Goal: Information Seeking & Learning: Learn about a topic

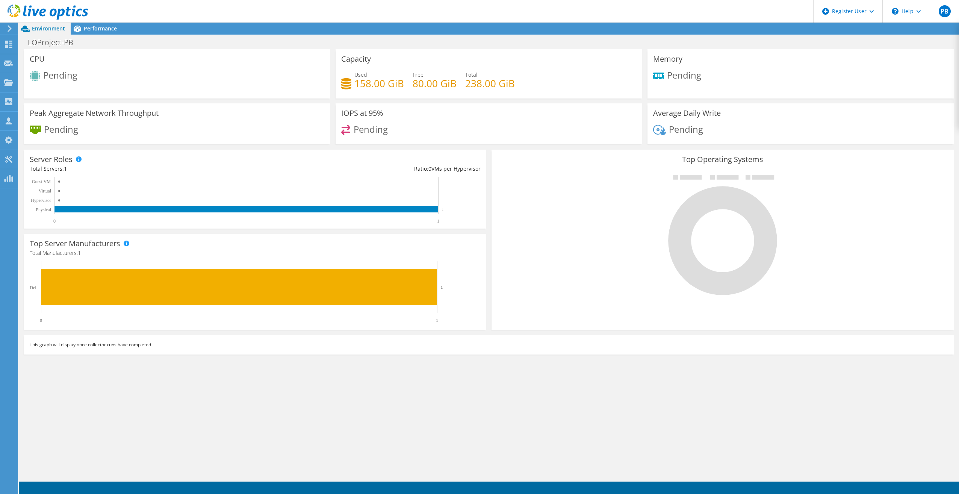
click at [538, 392] on div "CPU Pending Capacity Used 158.00 GiB Free 80.00 GiB Total 238.00 GiB Memory Pen…" at bounding box center [489, 264] width 940 height 430
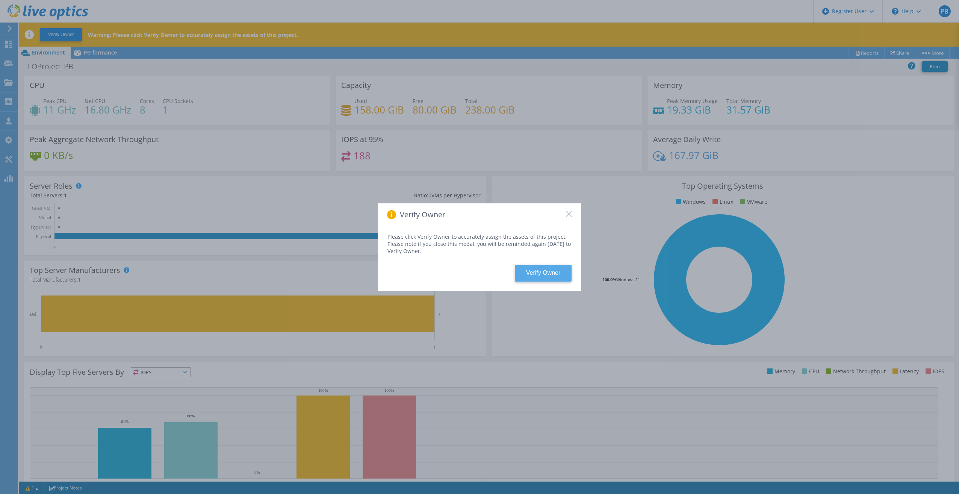
click at [538, 271] on button "Verify Owner" at bounding box center [543, 273] width 57 height 17
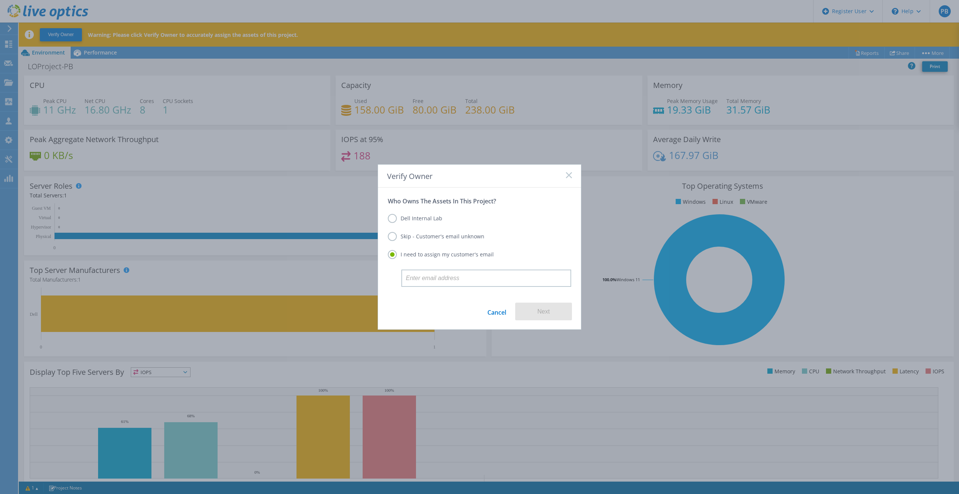
click at [570, 175] on icon at bounding box center [569, 175] width 6 height 6
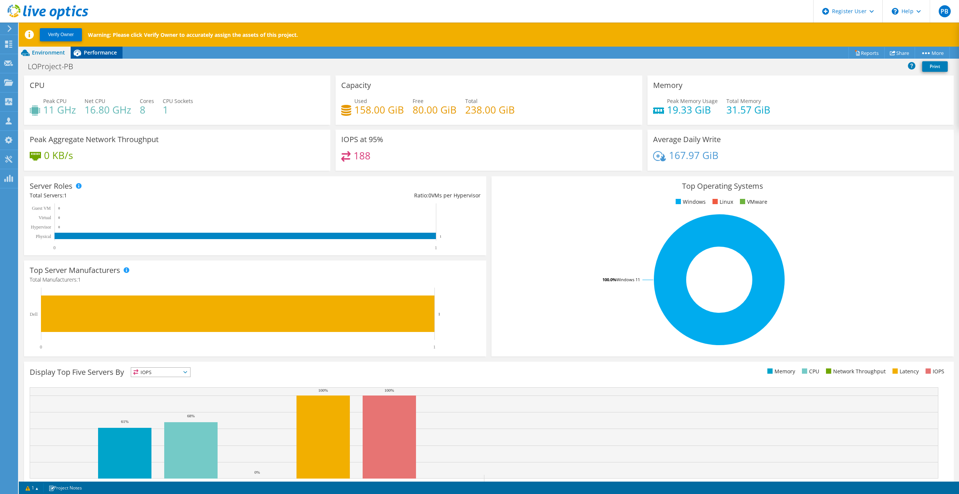
click at [100, 53] on span "Performance" at bounding box center [100, 52] width 33 height 7
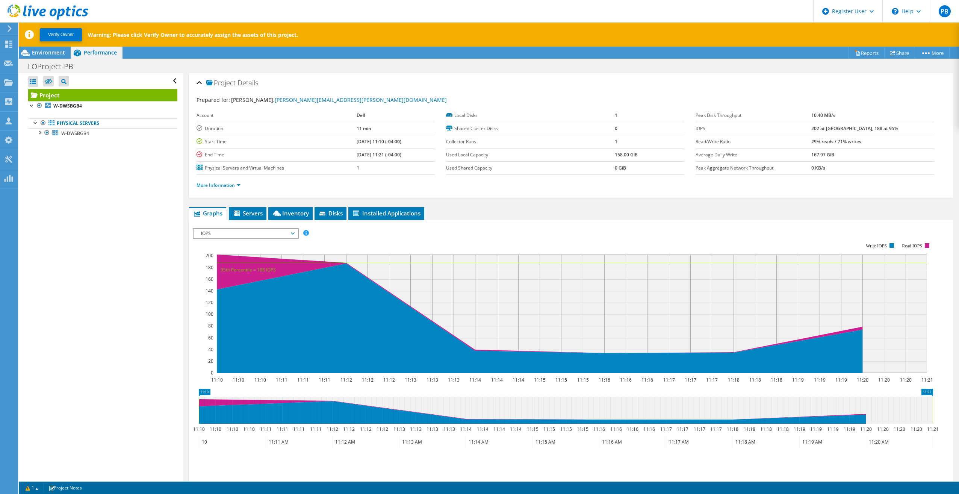
click at [282, 230] on span "IOPS" at bounding box center [245, 233] width 97 height 9
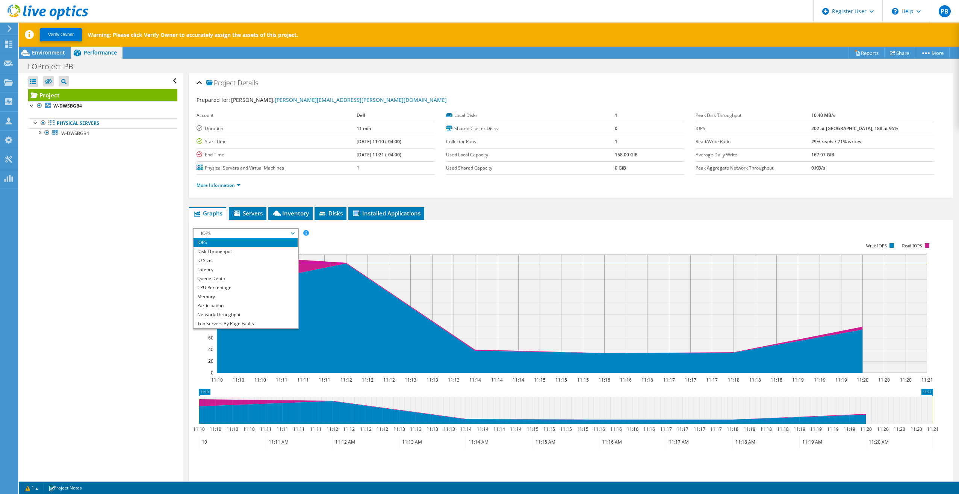
click at [280, 233] on span "IOPS" at bounding box center [245, 233] width 97 height 9
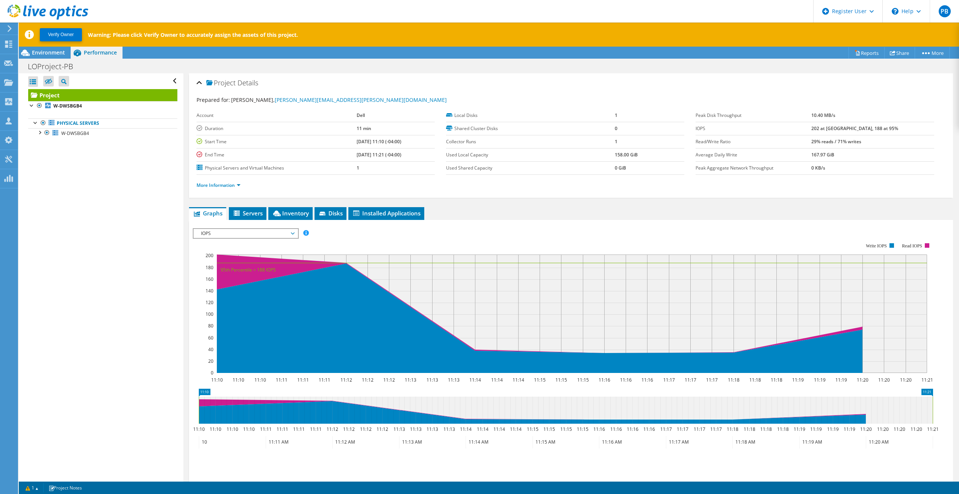
click at [253, 233] on span "IOPS" at bounding box center [245, 233] width 97 height 9
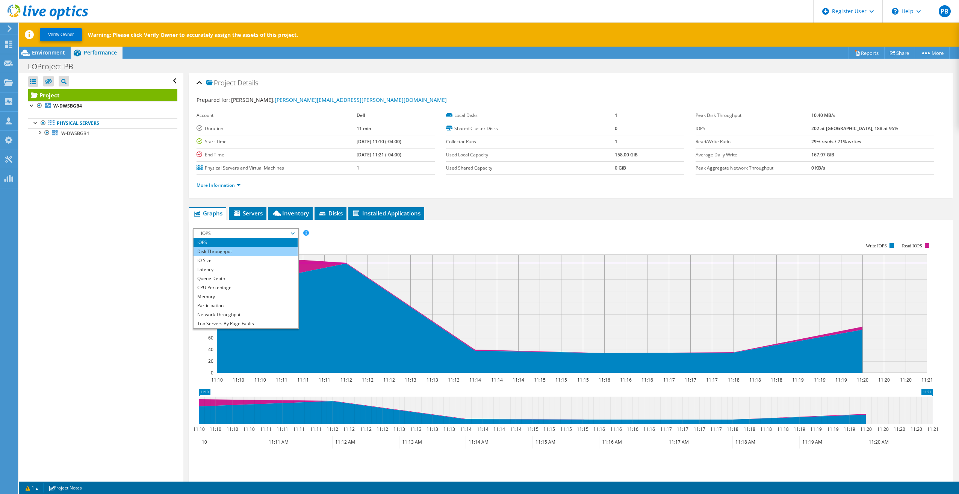
click at [265, 252] on li "Disk Throughput" at bounding box center [246, 251] width 104 height 9
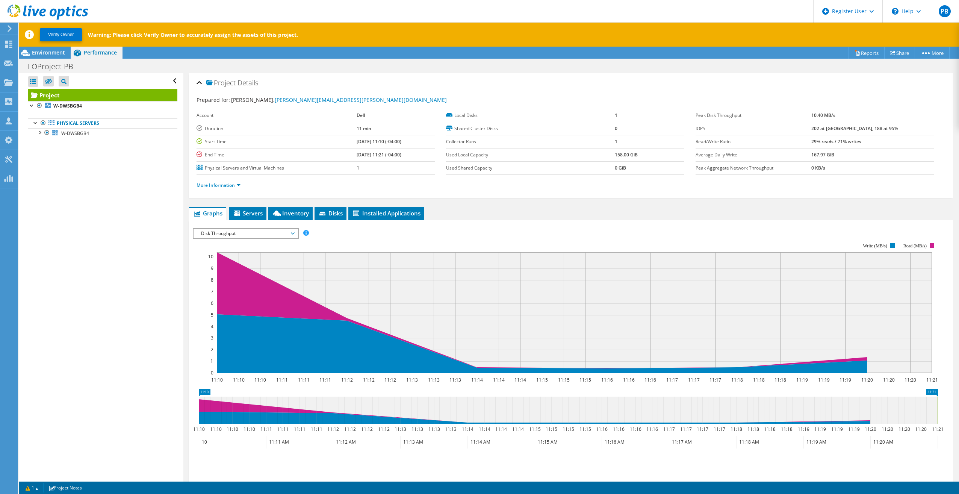
click at [256, 235] on span "Disk Throughput" at bounding box center [245, 233] width 97 height 9
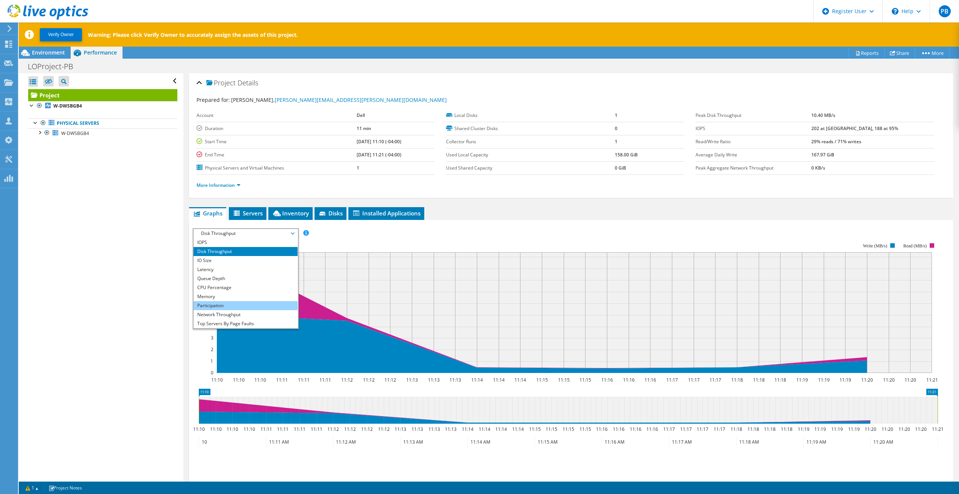
scroll to position [27, 0]
click at [227, 260] on li "CPU Percentage" at bounding box center [246, 260] width 104 height 9
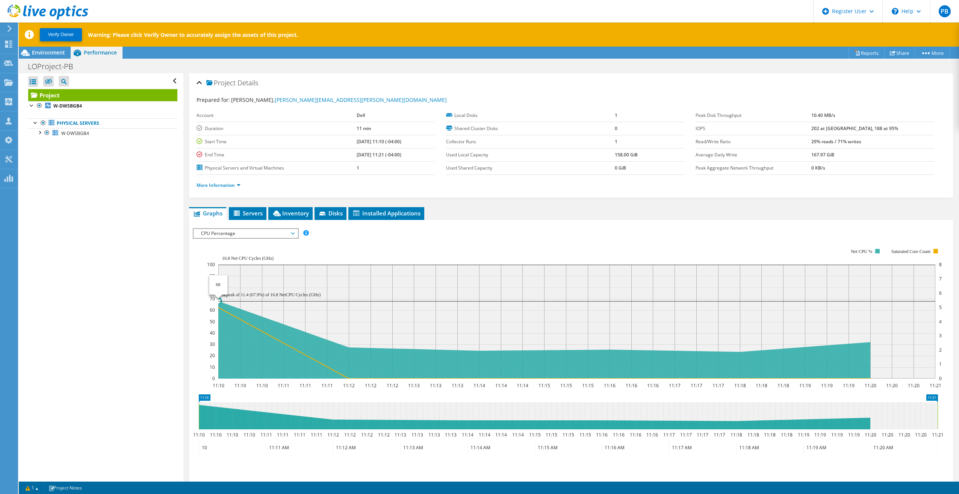
click at [248, 315] on icon at bounding box center [544, 339] width 652 height 77
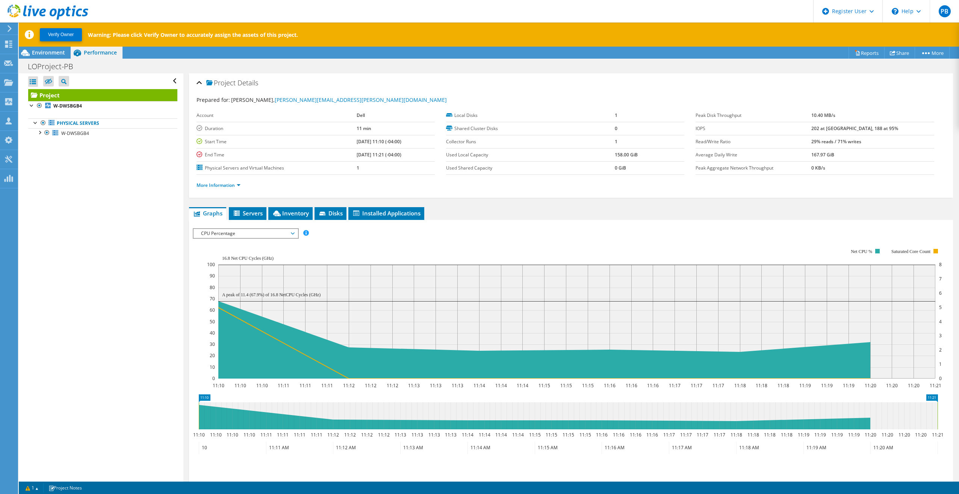
click at [281, 229] on span "CPU Percentage" at bounding box center [245, 233] width 97 height 9
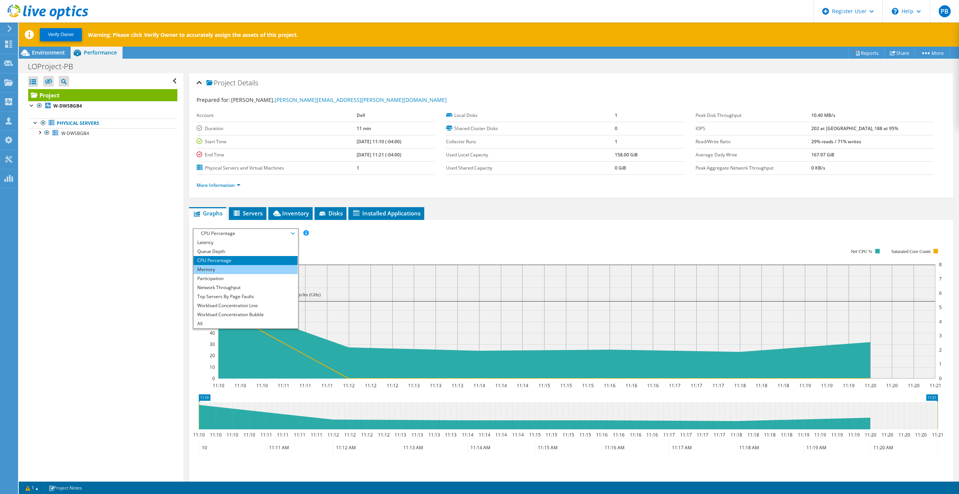
click at [260, 271] on li "Memory" at bounding box center [246, 269] width 104 height 9
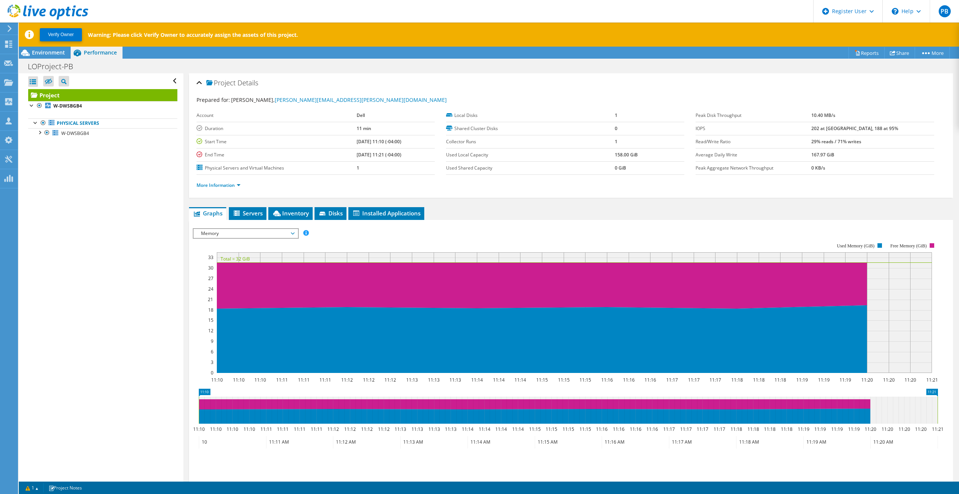
click at [266, 234] on span "Memory" at bounding box center [245, 233] width 97 height 9
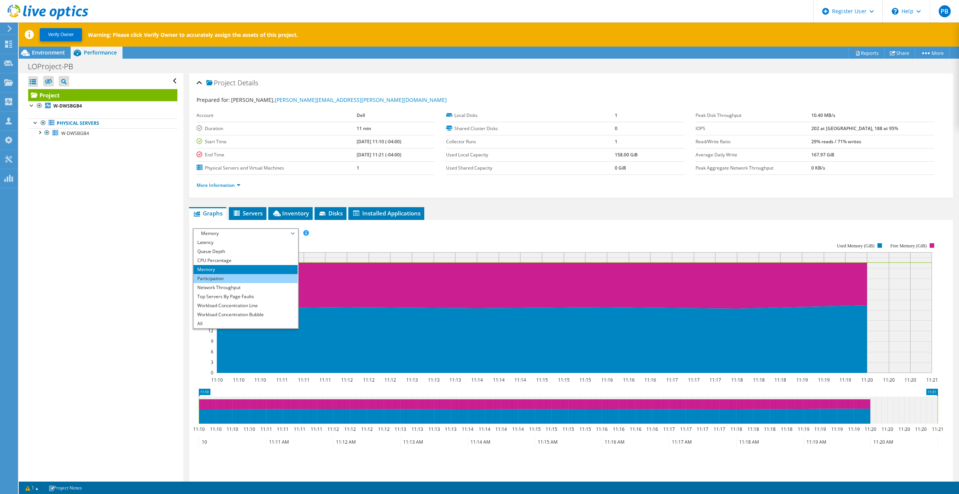
click at [245, 278] on li "Participation" at bounding box center [246, 278] width 104 height 9
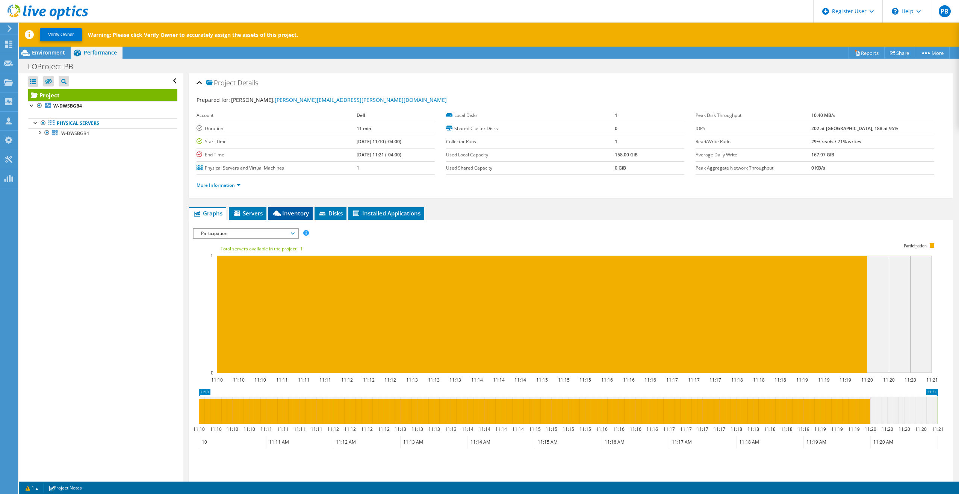
click at [302, 216] on span "Inventory" at bounding box center [290, 213] width 37 height 8
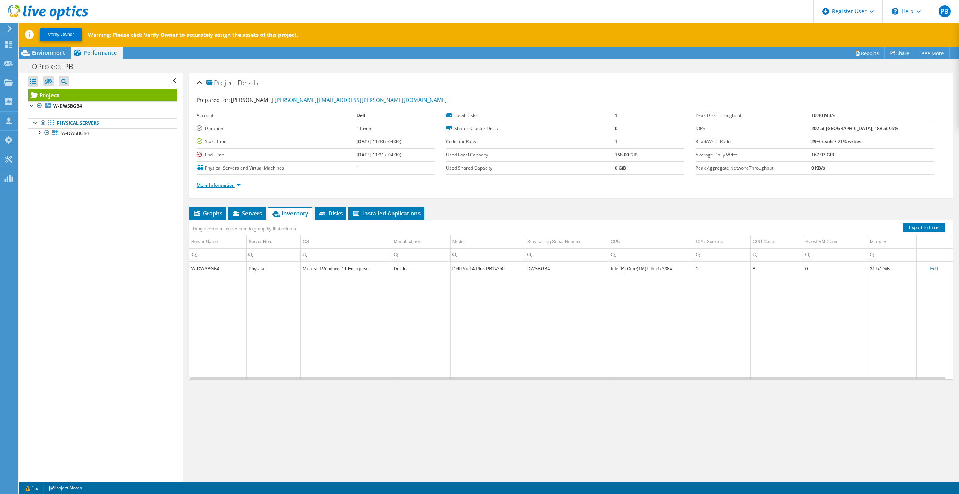
click at [235, 186] on link "More Information" at bounding box center [219, 185] width 44 height 6
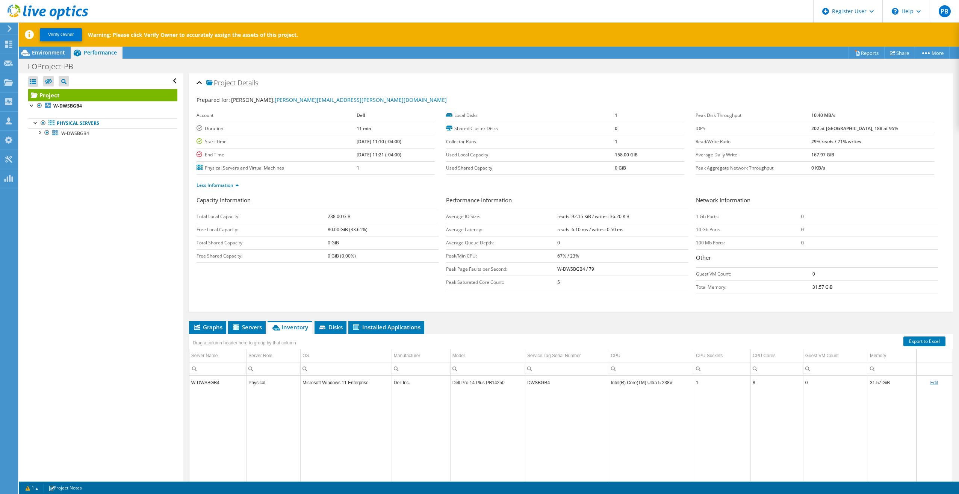
drag, startPoint x: 550, startPoint y: 254, endPoint x: 583, endPoint y: 252, distance: 32.7
click at [583, 252] on tr "Peak/Min CPU: 67% / 23%" at bounding box center [567, 255] width 242 height 13
click at [586, 252] on td "67% / 23%" at bounding box center [622, 255] width 131 height 13
click at [51, 49] on span "Environment" at bounding box center [48, 52] width 33 height 7
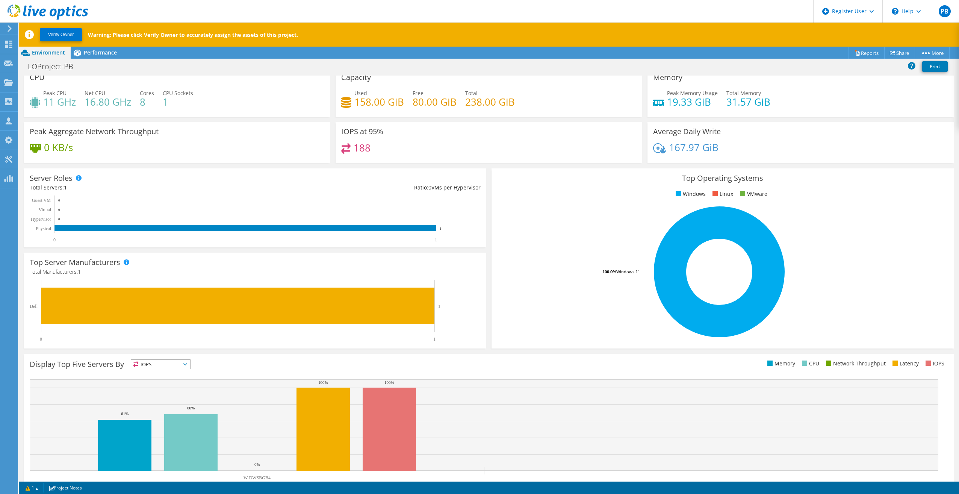
scroll to position [0, 0]
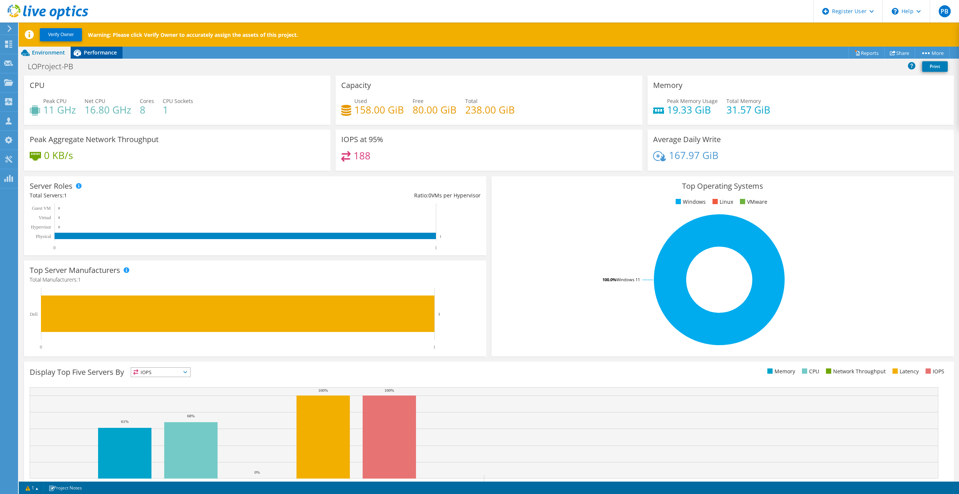
click at [93, 54] on span "Performance" at bounding box center [100, 52] width 33 height 7
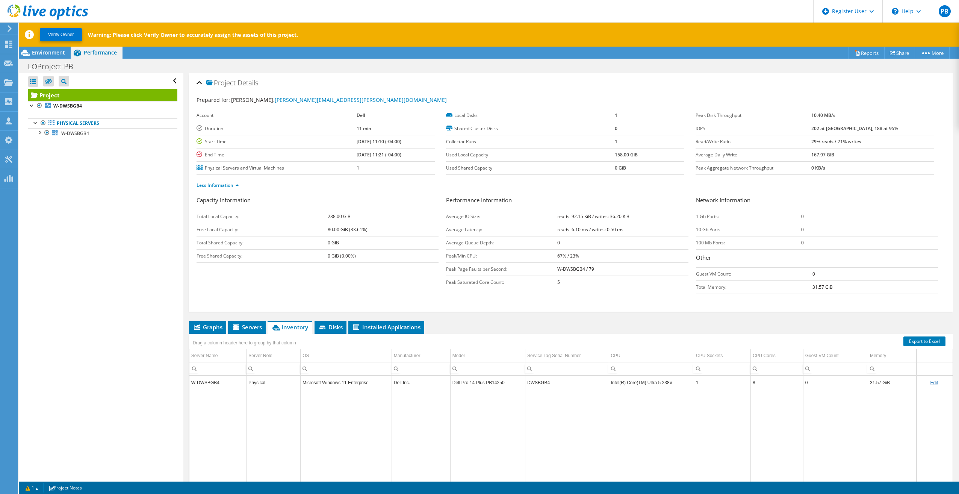
click at [543, 100] on div "Prepared for: Patrick Baral, Patrick.Baral@dell.com" at bounding box center [571, 100] width 749 height 9
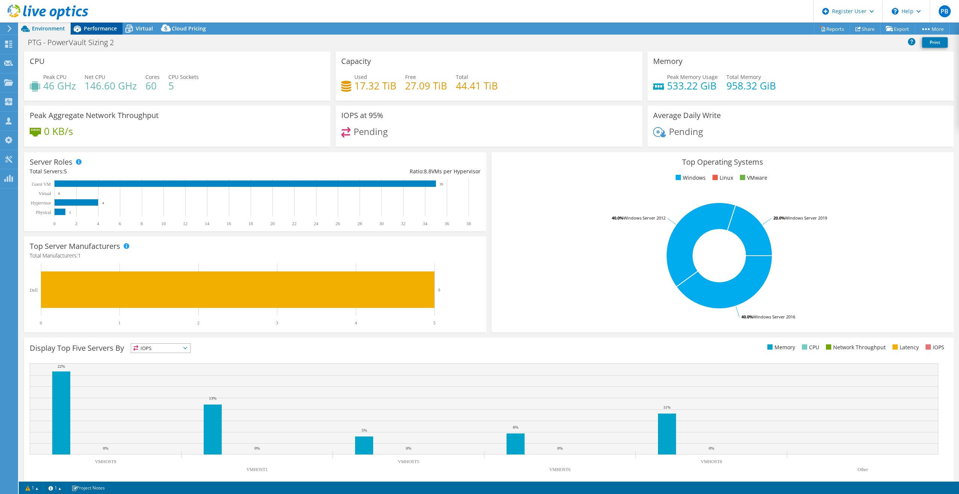
click at [86, 32] on span "Performance" at bounding box center [100, 28] width 33 height 7
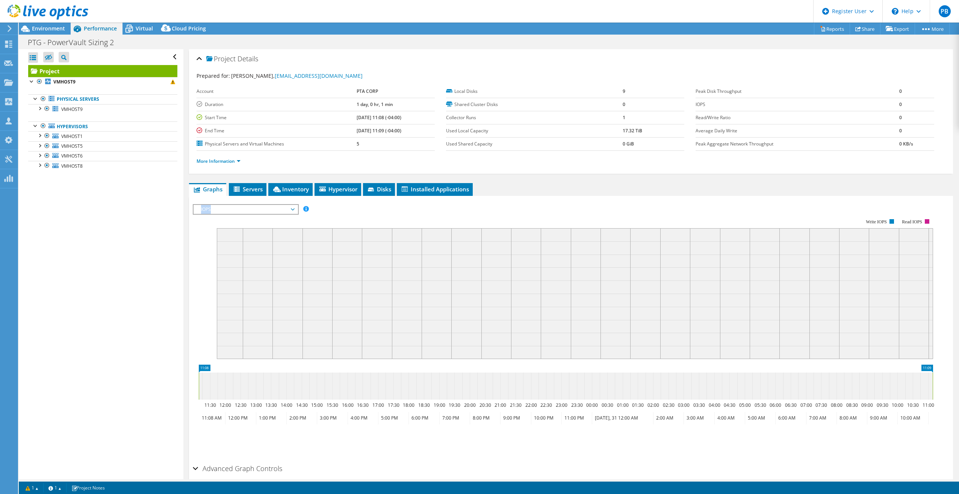
click at [245, 204] on div "IOPS Disk Throughput IO Size Latency Queue Depth CPU Percentage Memory Page Fau…" at bounding box center [571, 330] width 756 height 260
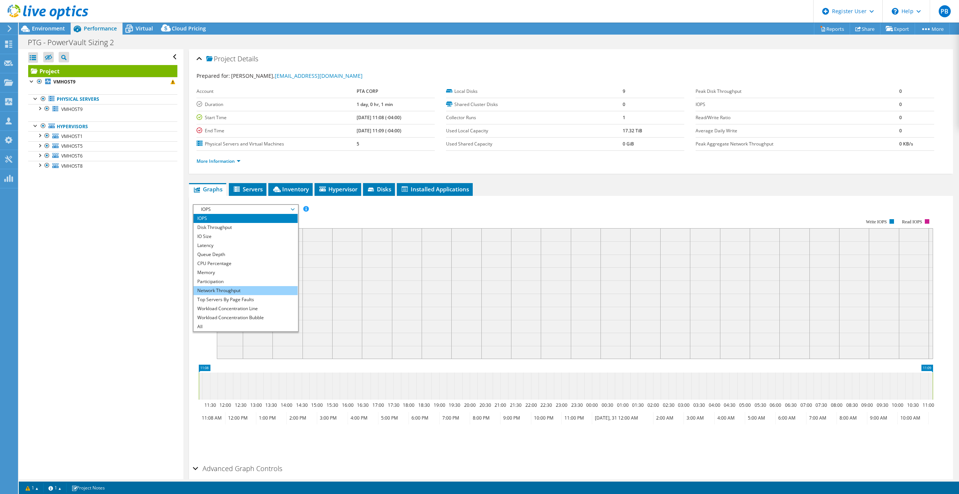
click at [219, 290] on li "Network Throughput" at bounding box center [246, 290] width 104 height 9
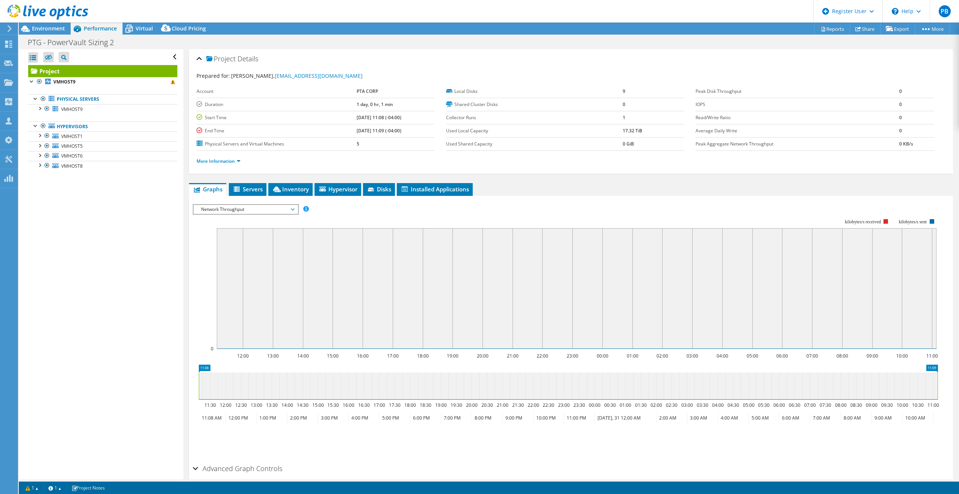
click at [236, 213] on span "Network Throughput" at bounding box center [245, 209] width 97 height 9
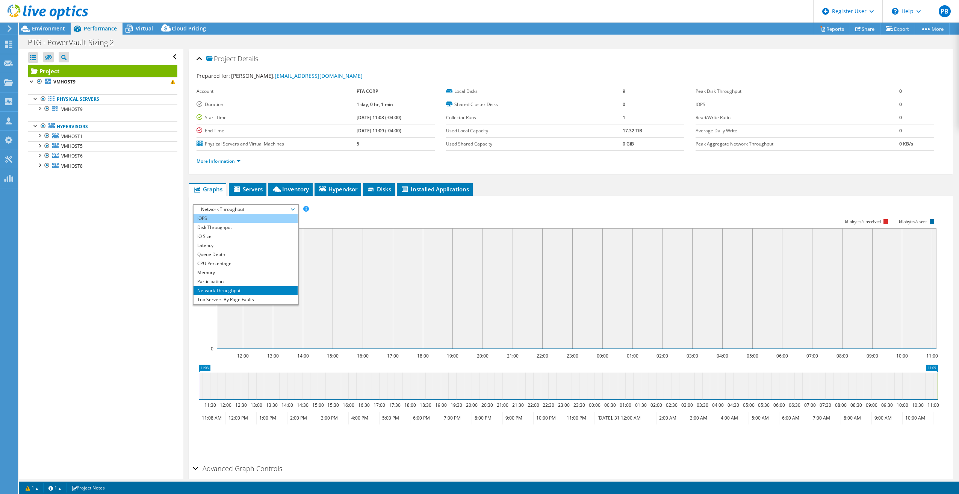
click at [231, 219] on li "IOPS" at bounding box center [246, 218] width 104 height 9
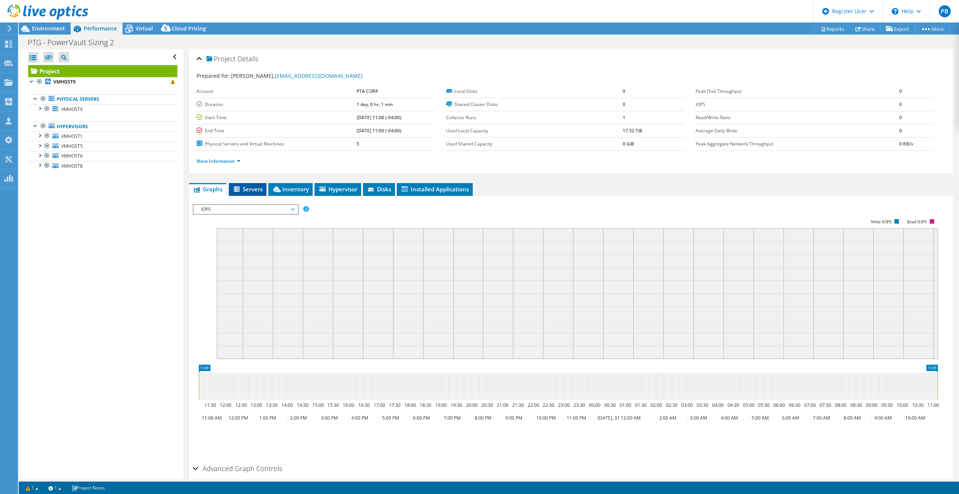
click at [234, 192] on icon at bounding box center [238, 189] width 8 height 6
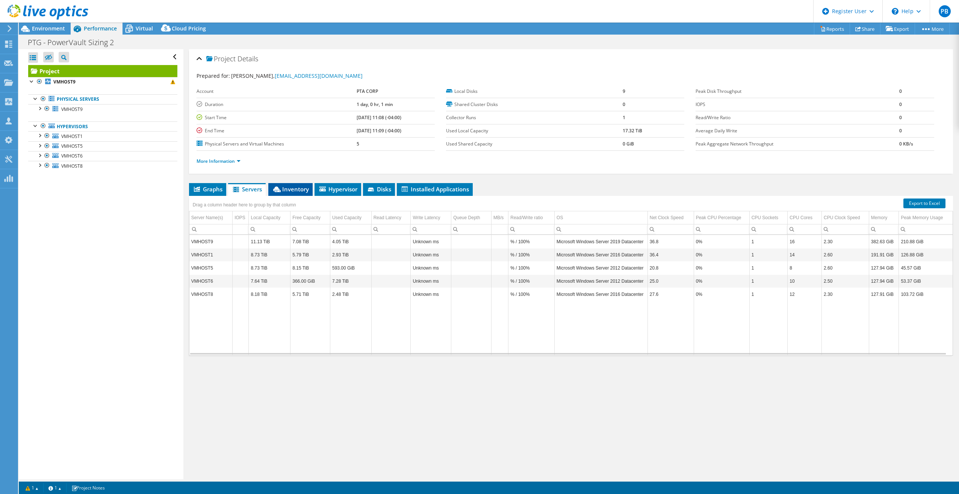
click at [285, 194] on li "Inventory" at bounding box center [290, 189] width 44 height 13
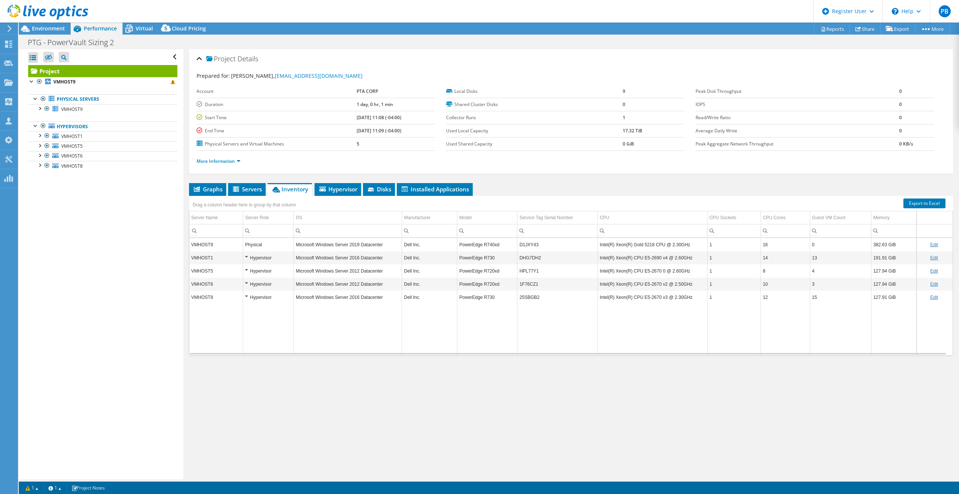
click at [247, 257] on div "Hypervisor" at bounding box center [268, 257] width 47 height 9
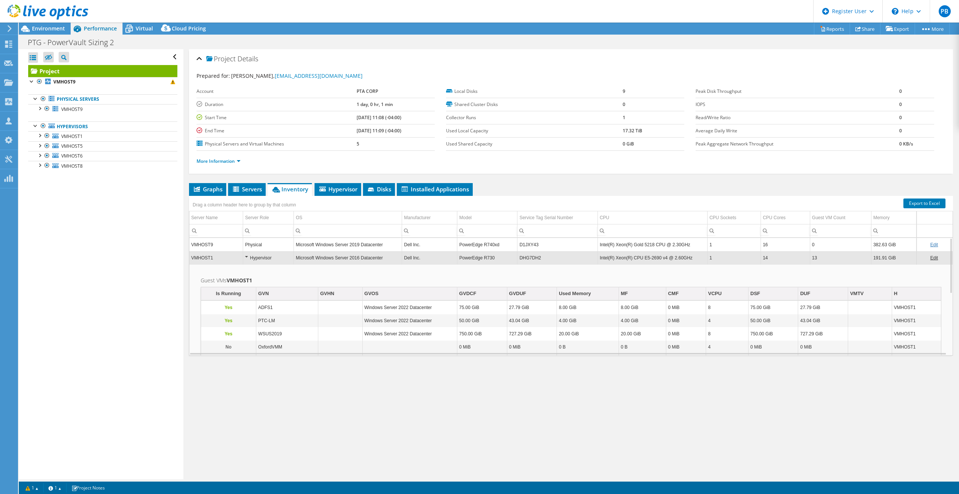
click at [244, 256] on td "Hypervisor" at bounding box center [268, 257] width 51 height 13
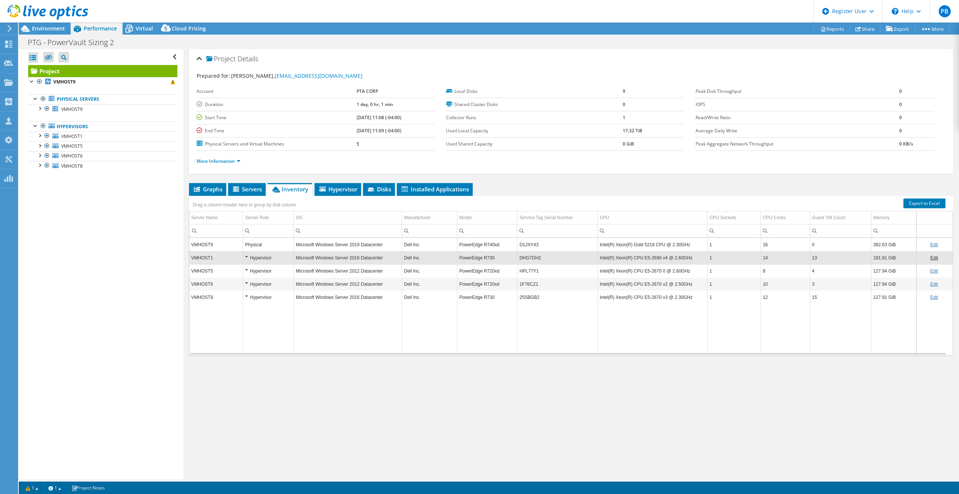
click at [245, 270] on div "Hypervisor" at bounding box center [268, 270] width 47 height 9
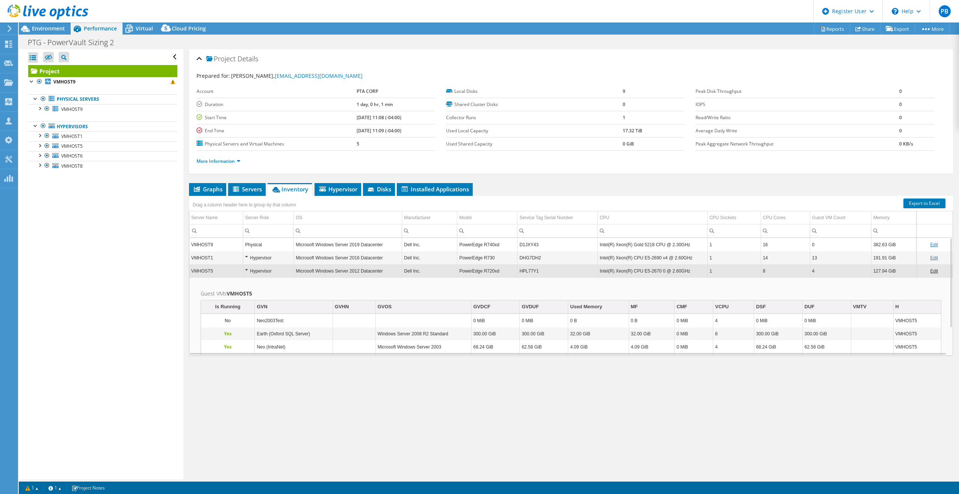
click at [246, 272] on div "Hypervisor" at bounding box center [268, 270] width 47 height 9
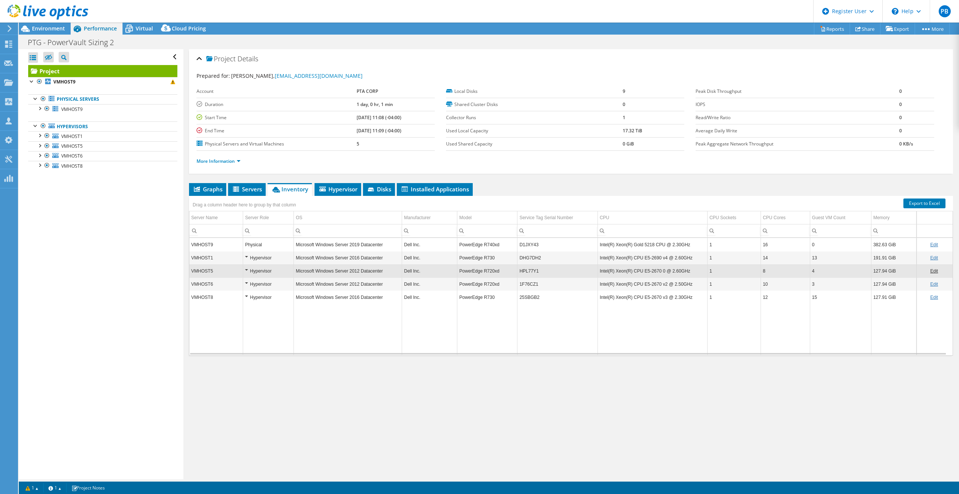
click at [247, 284] on div "Hypervisor" at bounding box center [268, 284] width 47 height 9
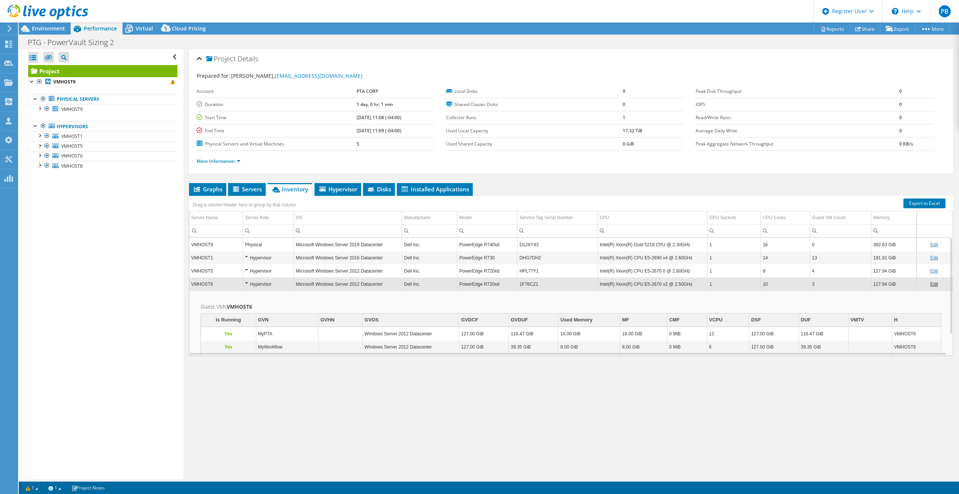
scroll to position [25, 0]
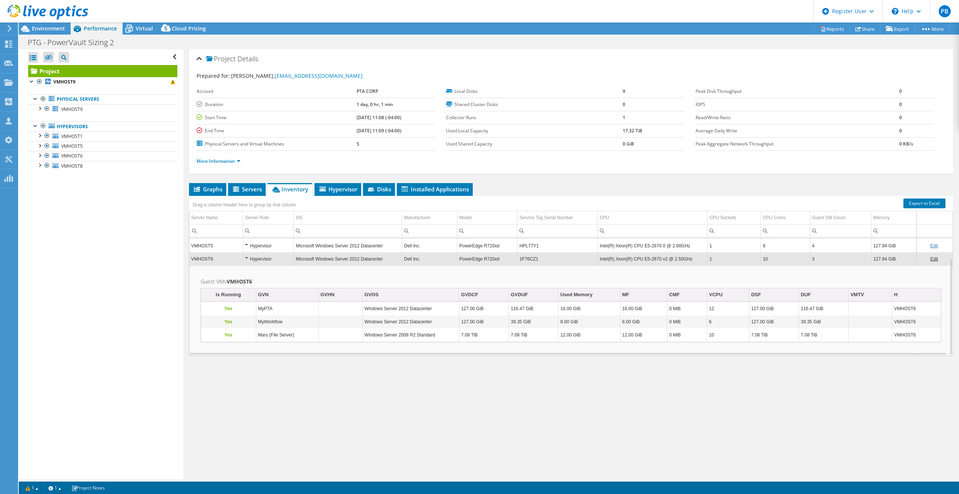
click at [246, 257] on div "Hypervisor" at bounding box center [268, 258] width 47 height 9
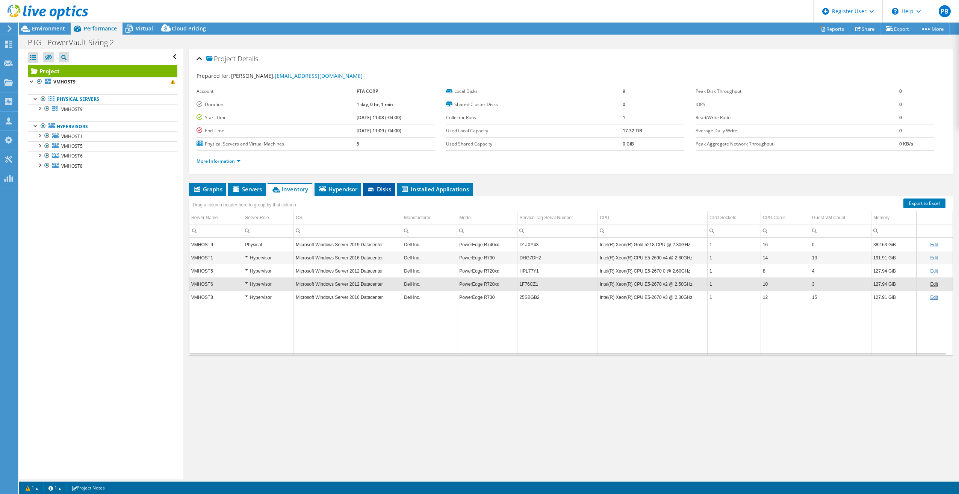
click at [372, 186] on span "Disks" at bounding box center [379, 189] width 24 height 8
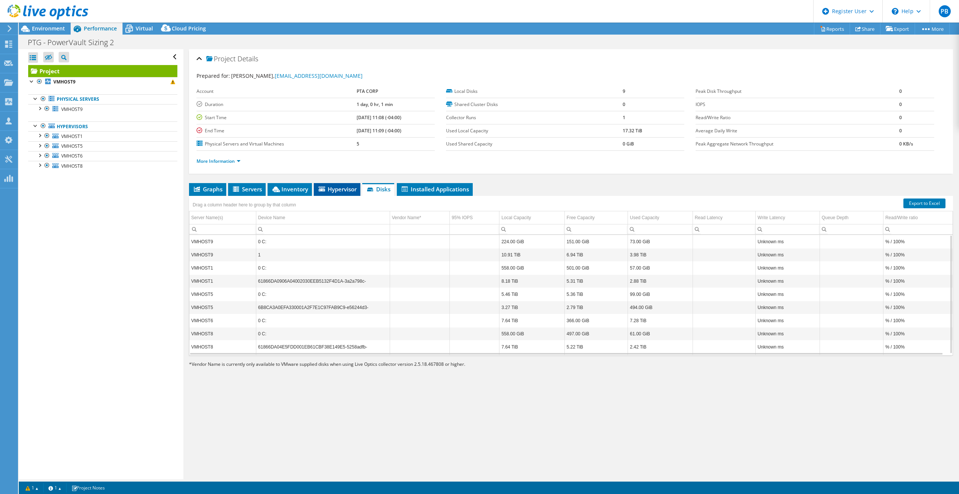
click at [334, 187] on span "Hypervisor" at bounding box center [337, 189] width 39 height 8
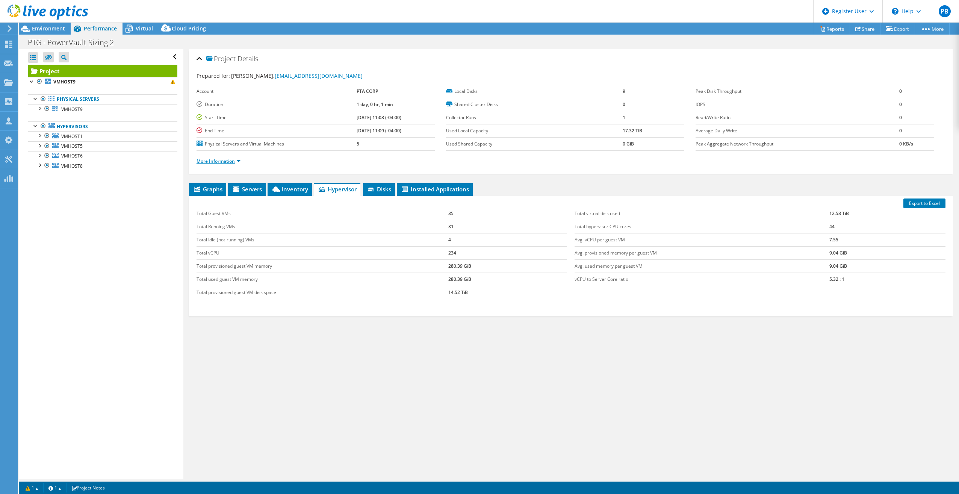
click at [239, 163] on link "More Information" at bounding box center [219, 161] width 44 height 6
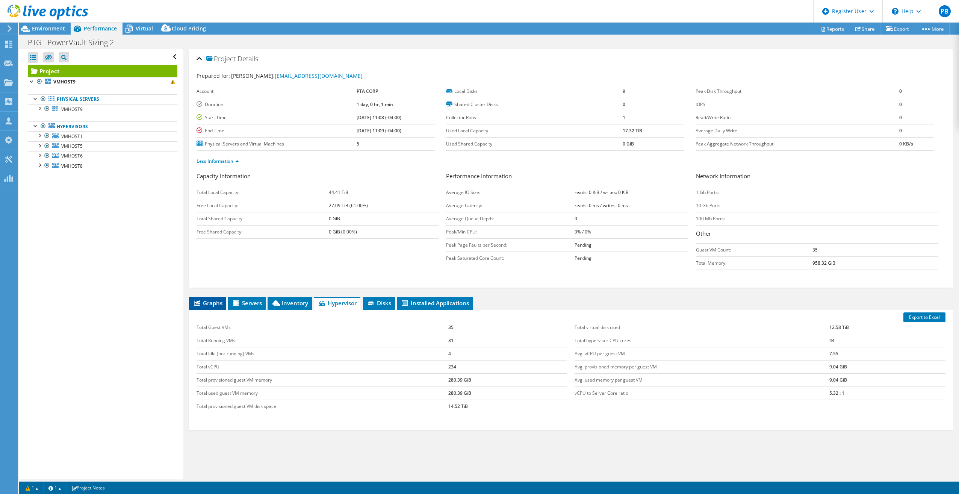
click at [211, 302] on span "Graphs" at bounding box center [208, 303] width 30 height 8
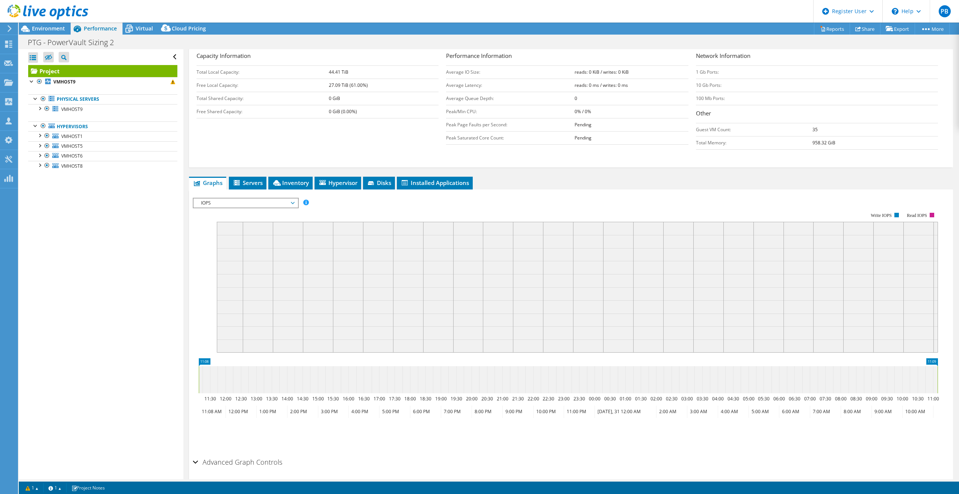
scroll to position [147, 0]
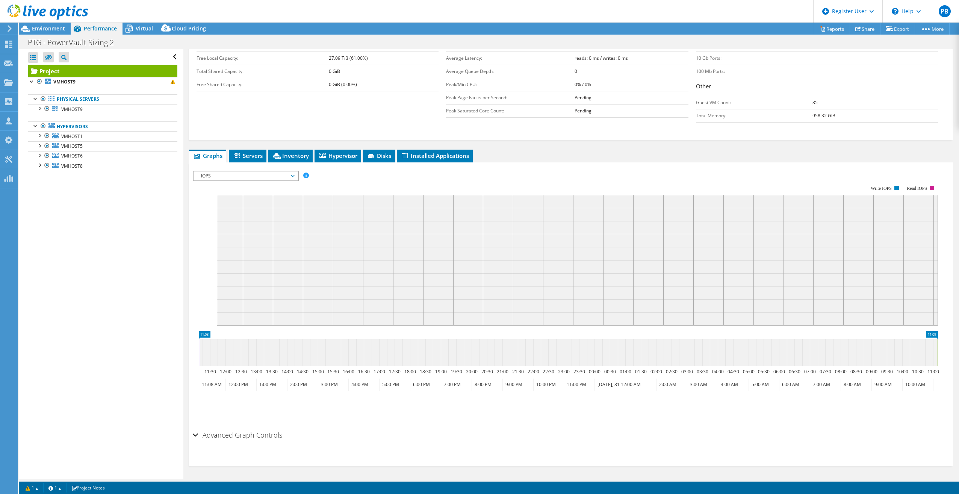
click at [804, 432] on div "Advanced Graph Controls" at bounding box center [571, 435] width 756 height 16
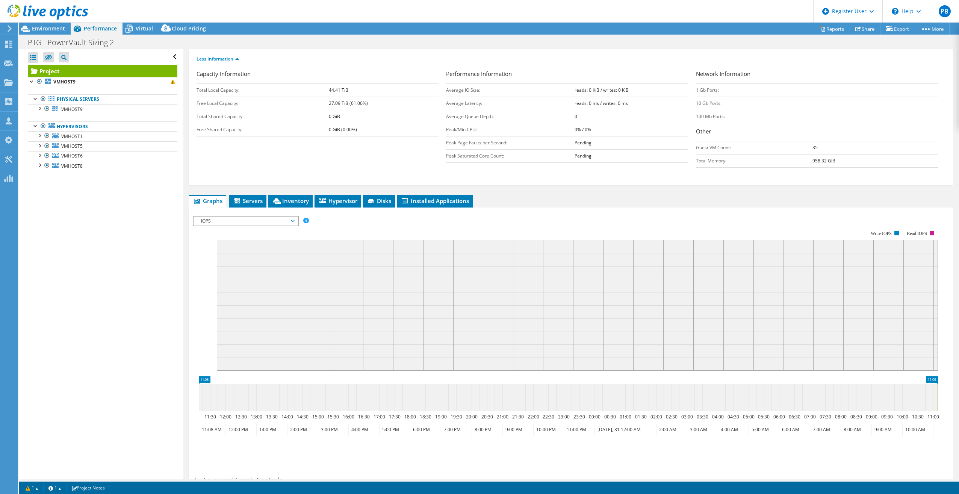
scroll to position [0, 0]
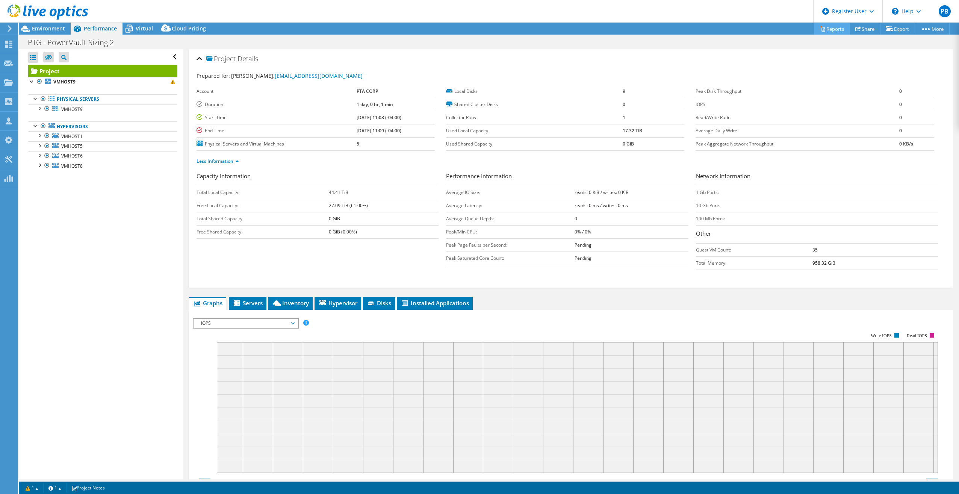
click at [823, 29] on link "Reports" at bounding box center [832, 29] width 36 height 12
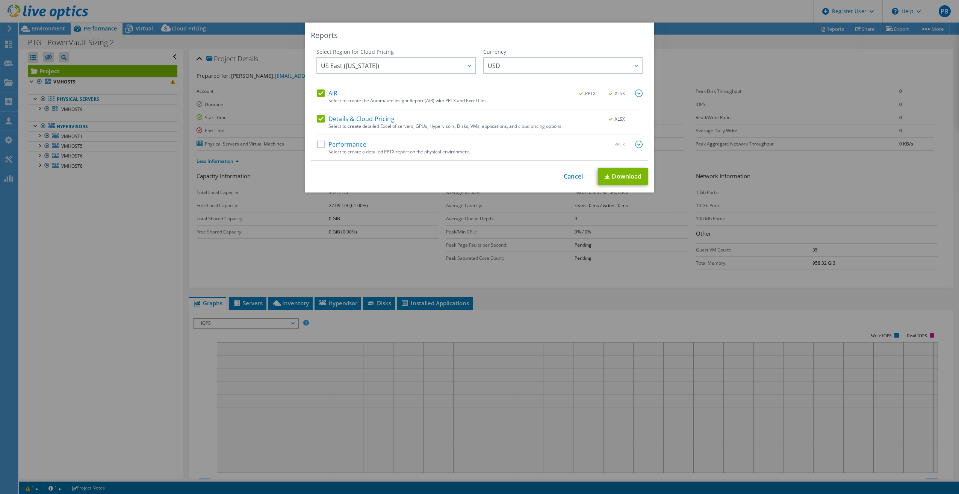
click at [570, 173] on link "Cancel" at bounding box center [573, 176] width 19 height 7
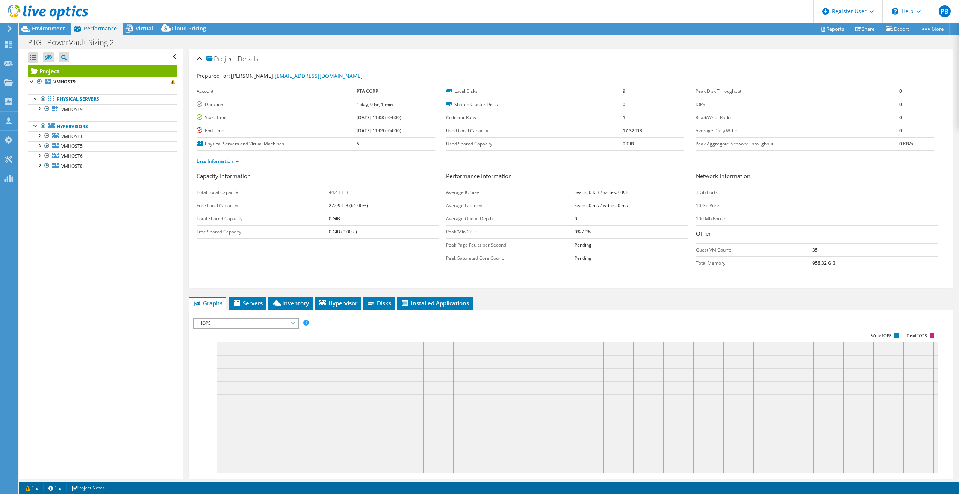
drag, startPoint x: 276, startPoint y: 319, endPoint x: 273, endPoint y: 321, distance: 4.1
click at [276, 319] on span "IOPS" at bounding box center [245, 323] width 97 height 9
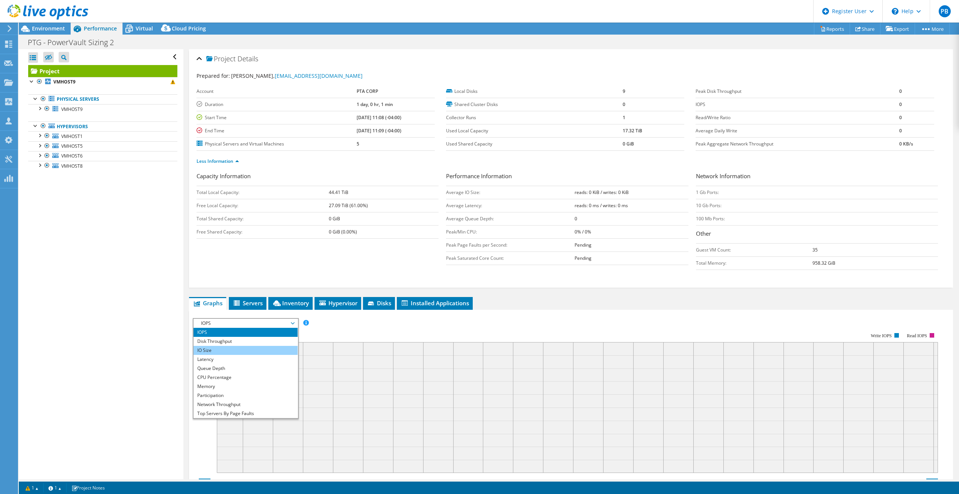
click at [263, 346] on li "IO Size" at bounding box center [246, 350] width 104 height 9
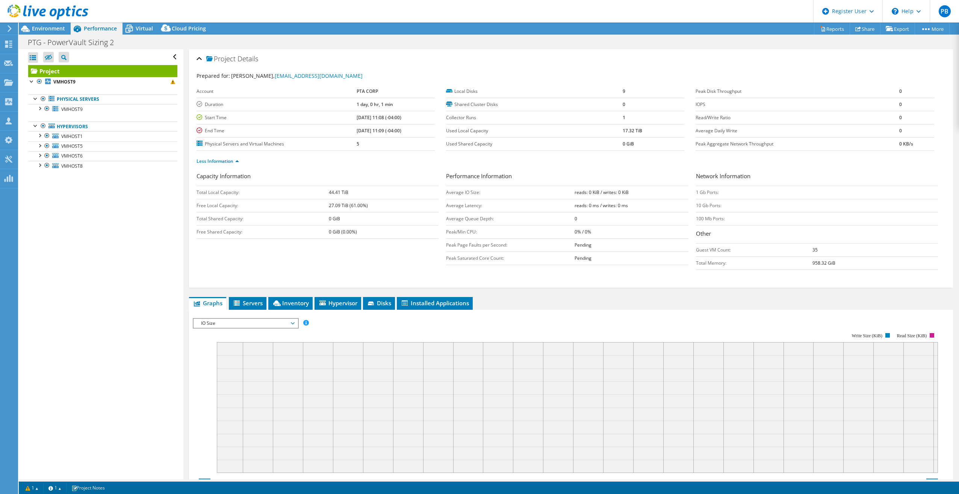
scroll to position [150, 0]
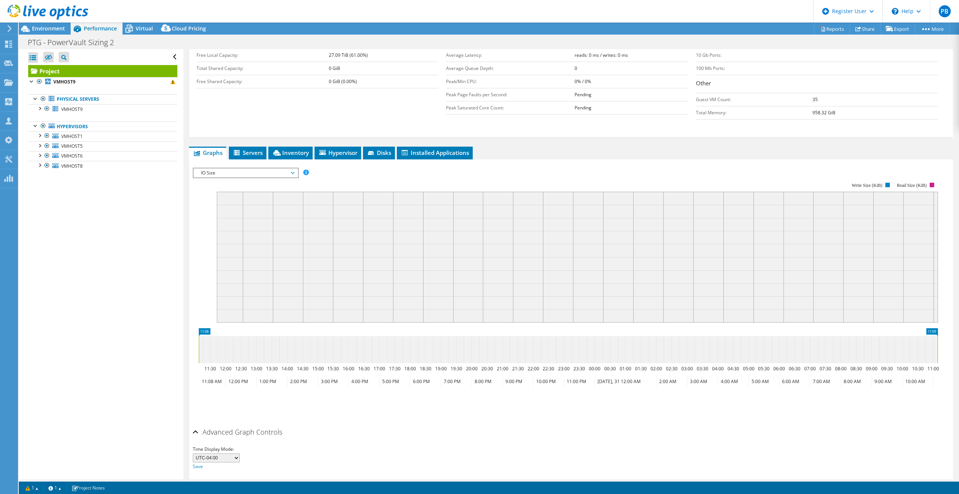
click at [336, 308] on rect at bounding box center [577, 257] width 721 height 131
click at [252, 175] on span "IO Size" at bounding box center [245, 172] width 97 height 9
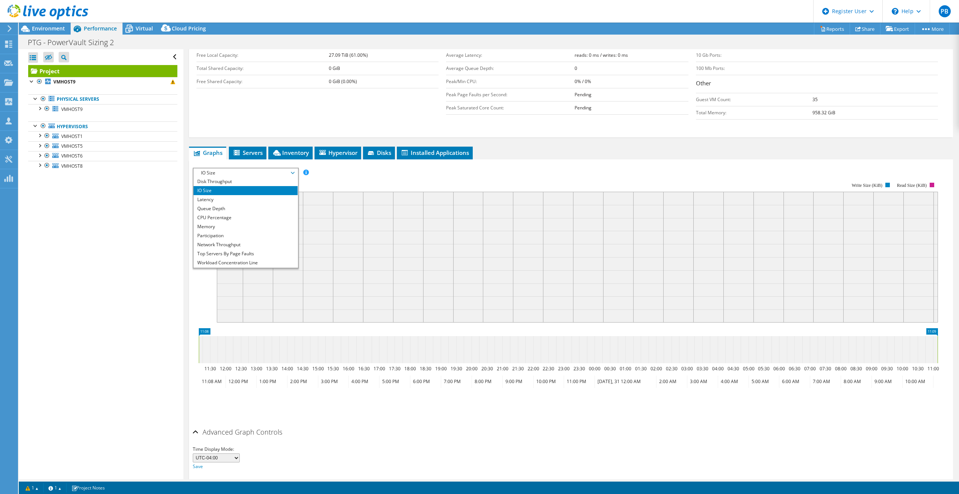
scroll to position [0, 0]
click at [241, 154] on icon at bounding box center [238, 153] width 8 height 6
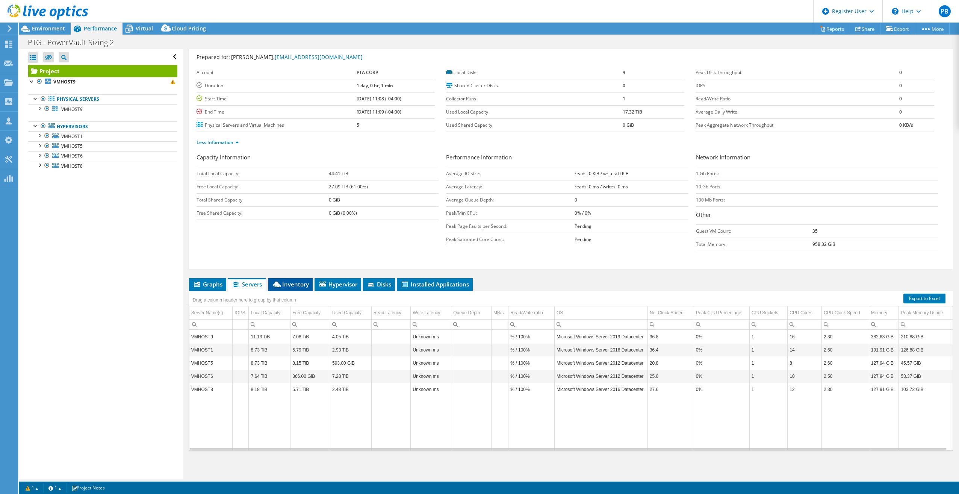
click at [271, 280] on li "Inventory" at bounding box center [290, 284] width 44 height 13
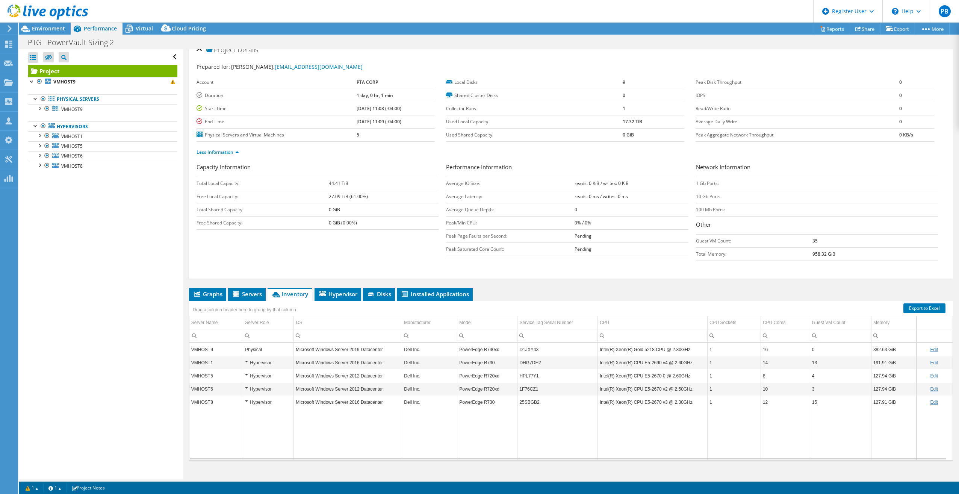
scroll to position [0, 0]
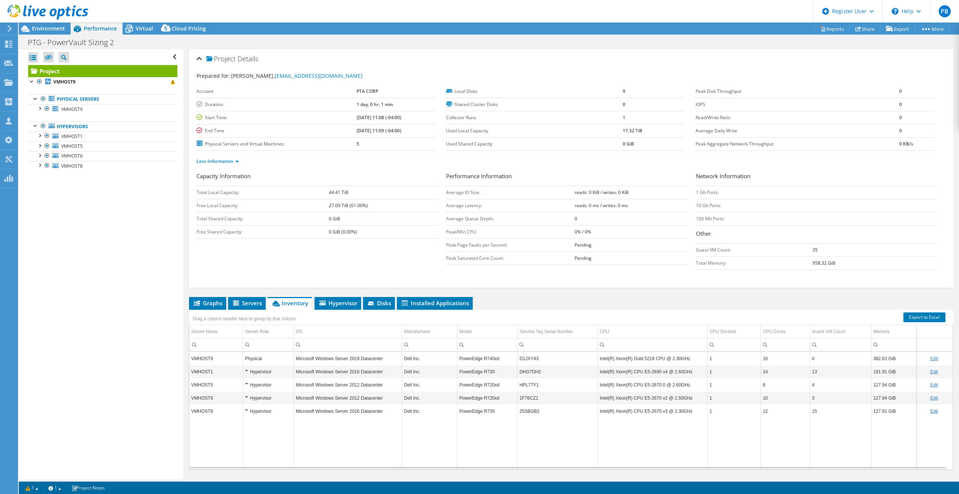
drag, startPoint x: 547, startPoint y: 195, endPoint x: 611, endPoint y: 192, distance: 63.2
click at [611, 192] on tr "Average IO Size: reads: 0 KiB / writes: 0 KiB" at bounding box center [567, 192] width 242 height 13
drag, startPoint x: 611, startPoint y: 192, endPoint x: 551, endPoint y: 197, distance: 59.9
click at [547, 199] on td "Average Latency:" at bounding box center [510, 205] width 129 height 13
drag, startPoint x: 572, startPoint y: 187, endPoint x: 611, endPoint y: 197, distance: 40.3
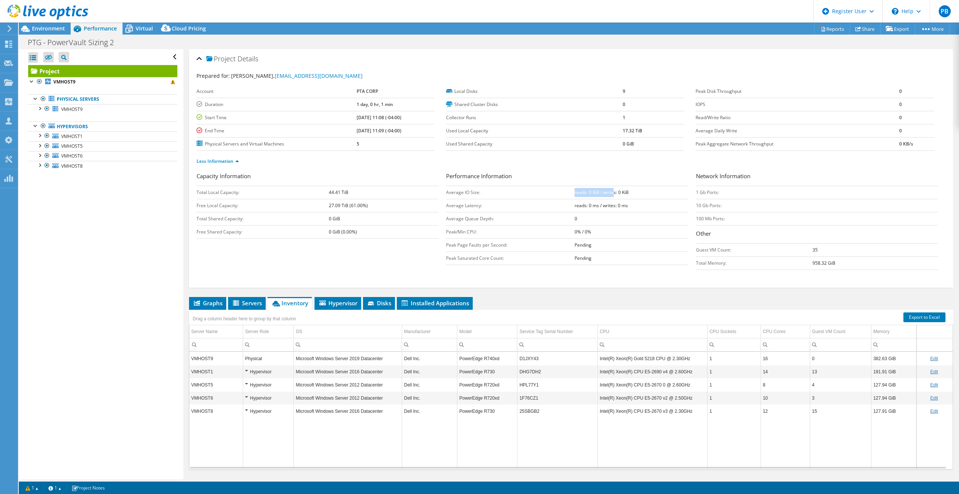
click at [611, 197] on td "reads: 0 KiB / writes: 0 KiB" at bounding box center [631, 192] width 113 height 13
drag, startPoint x: 611, startPoint y: 198, endPoint x: 555, endPoint y: 220, distance: 61.1
click at [557, 219] on td "Average Queue Depth:" at bounding box center [510, 218] width 129 height 13
click at [213, 305] on span "Graphs" at bounding box center [208, 303] width 30 height 8
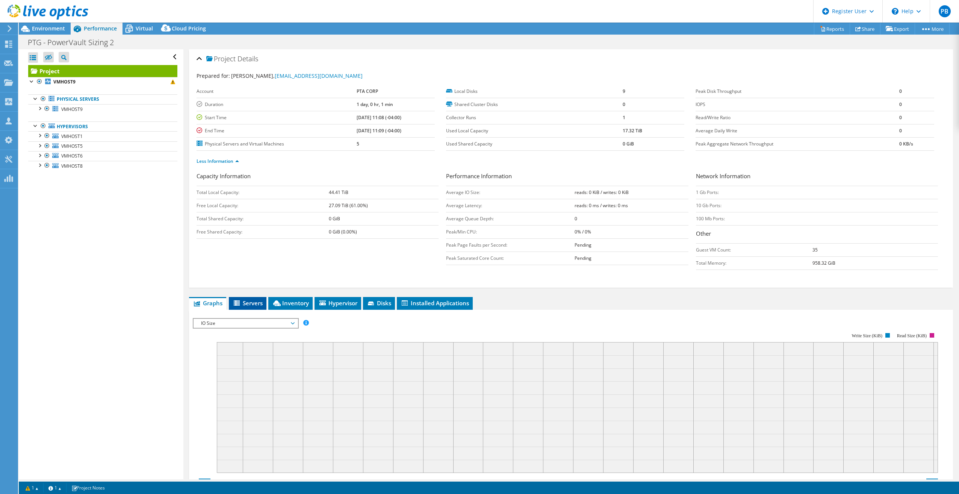
click at [242, 301] on span "Servers" at bounding box center [248, 303] width 30 height 8
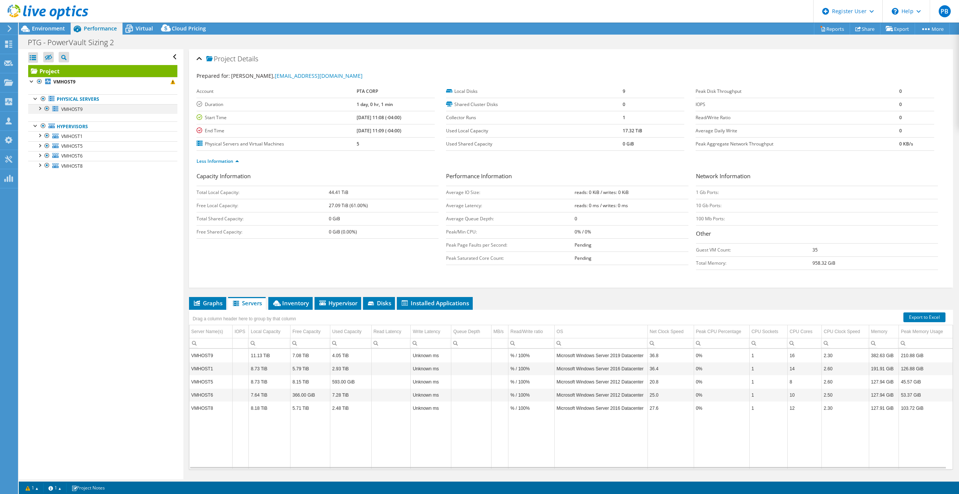
click at [39, 110] on div at bounding box center [40, 108] width 8 height 8
click at [44, 137] on div at bounding box center [43, 138] width 8 height 8
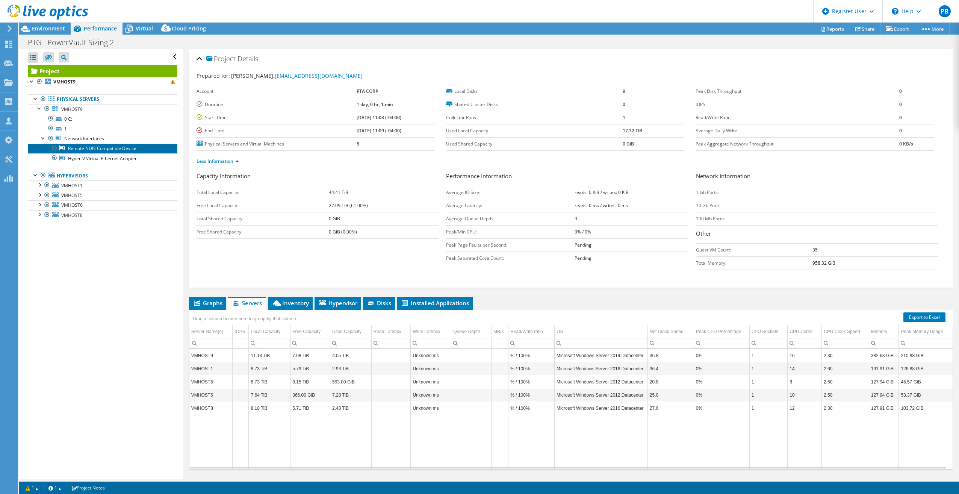
click at [97, 150] on link "Remote NDIS Compatible Device" at bounding box center [102, 149] width 149 height 10
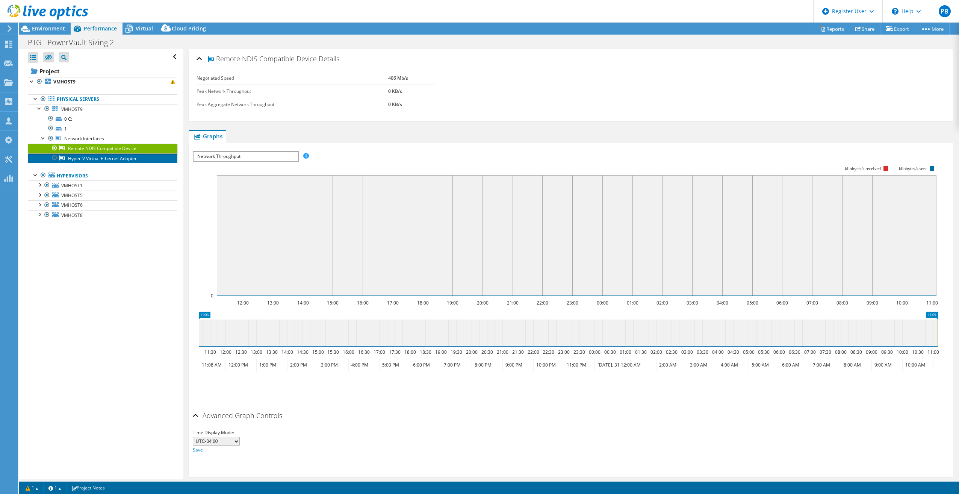
click at [110, 156] on link "Hyper-V Virtual Ethernet Adapter" at bounding box center [102, 158] width 149 height 10
click at [120, 150] on link "Remote NDIS Compatible Device" at bounding box center [102, 149] width 149 height 10
click at [57, 31] on span "Environment" at bounding box center [48, 28] width 33 height 7
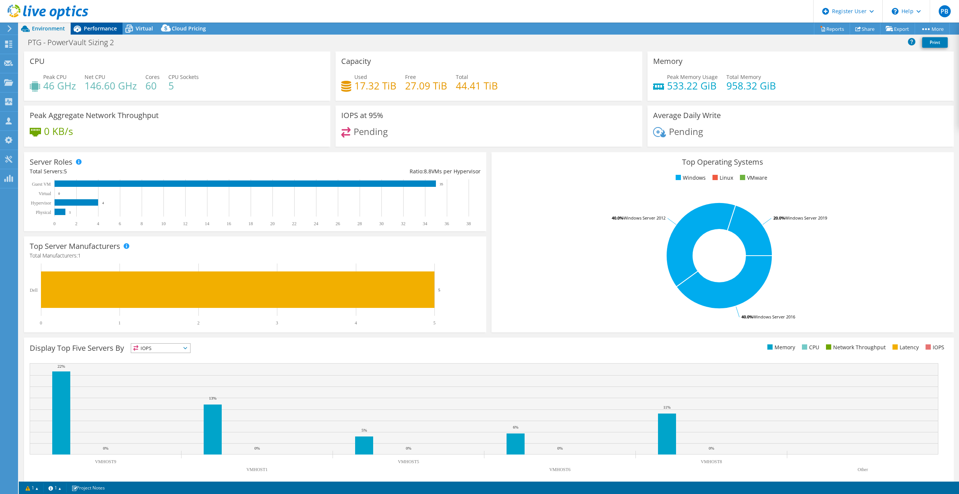
click at [101, 33] on div "Performance" at bounding box center [97, 29] width 52 height 12
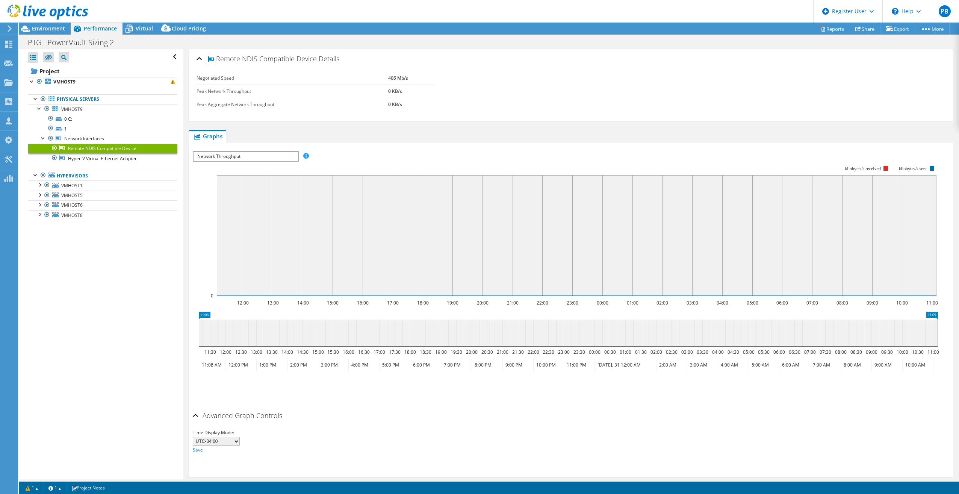
click at [239, 154] on span "Network Throughput" at bounding box center [246, 156] width 104 height 9
click at [287, 118] on div "Negotiated Speed 406 Mb/s Peak Network Throughput 0 KB/s Peak Aggregate Network…" at bounding box center [322, 95] width 250 height 47
click at [60, 81] on b "VMHOST9" at bounding box center [64, 82] width 22 height 6
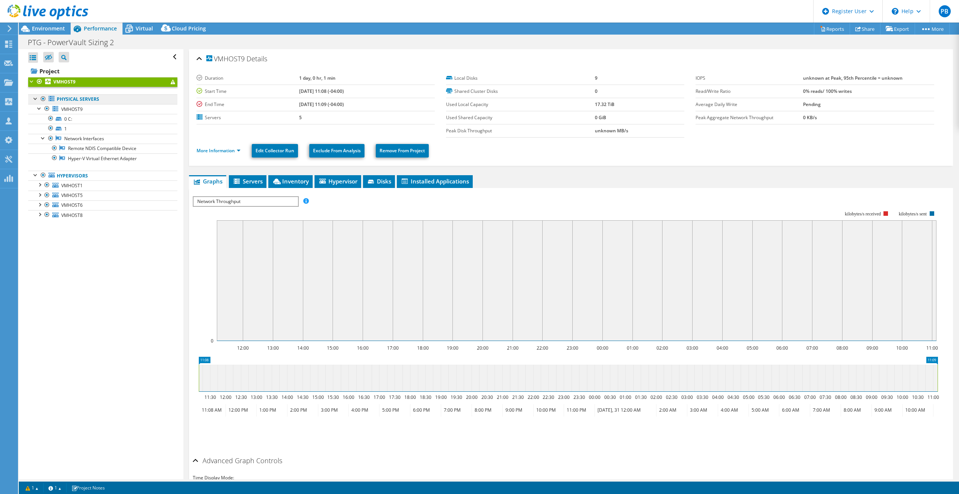
click at [109, 98] on link "Physical Servers" at bounding box center [102, 99] width 149 height 10
click at [80, 109] on span "VMHOST9" at bounding box center [71, 109] width 21 height 6
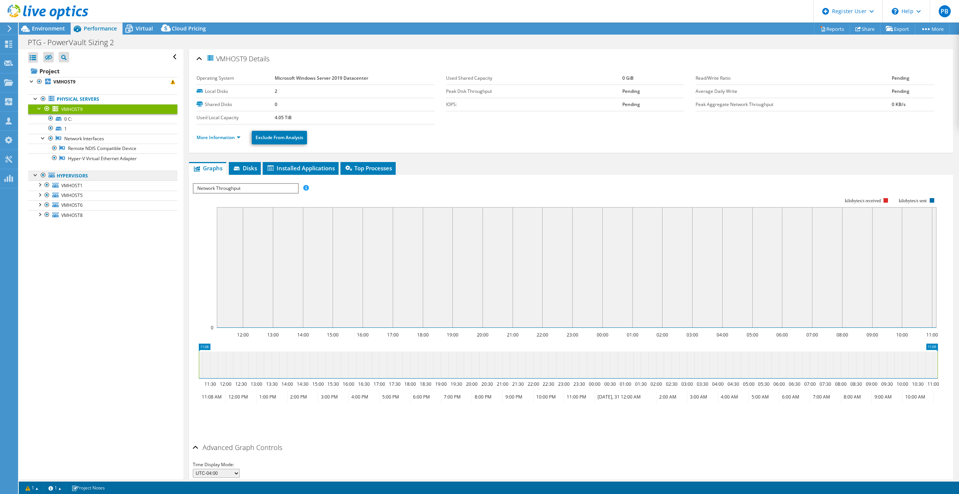
click at [92, 177] on link "Hypervisors" at bounding box center [102, 176] width 149 height 10
click at [86, 184] on link "VMHOST1" at bounding box center [102, 185] width 149 height 10
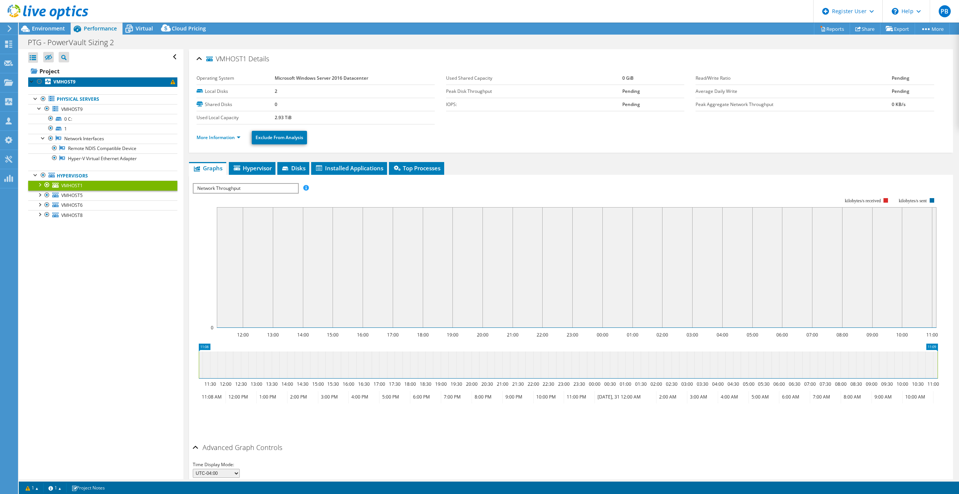
click at [82, 86] on link "VMHOST9" at bounding box center [102, 82] width 149 height 10
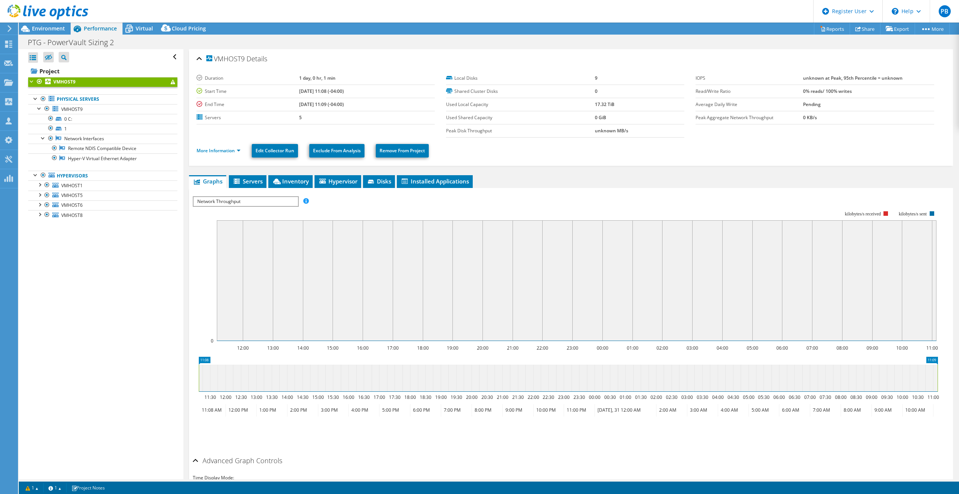
click at [171, 82] on span at bounding box center [173, 82] width 5 height 5
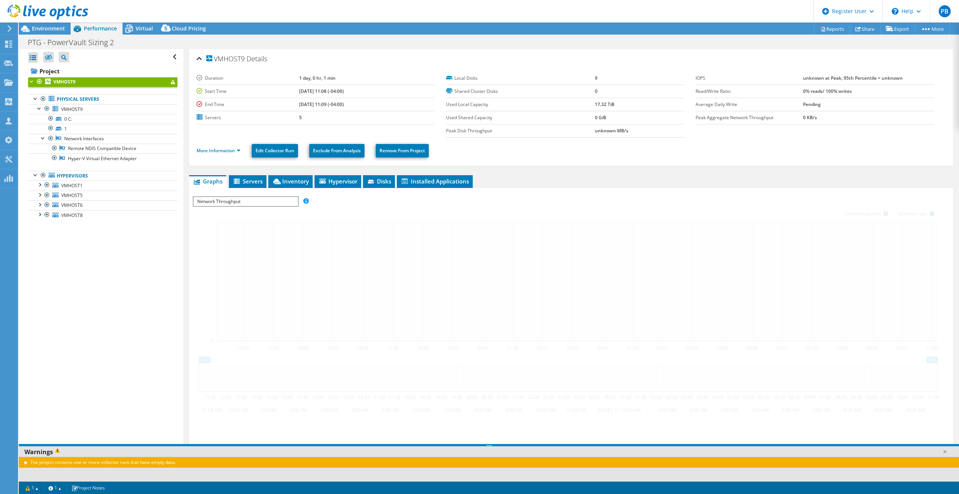
click at [171, 82] on span at bounding box center [173, 82] width 5 height 5
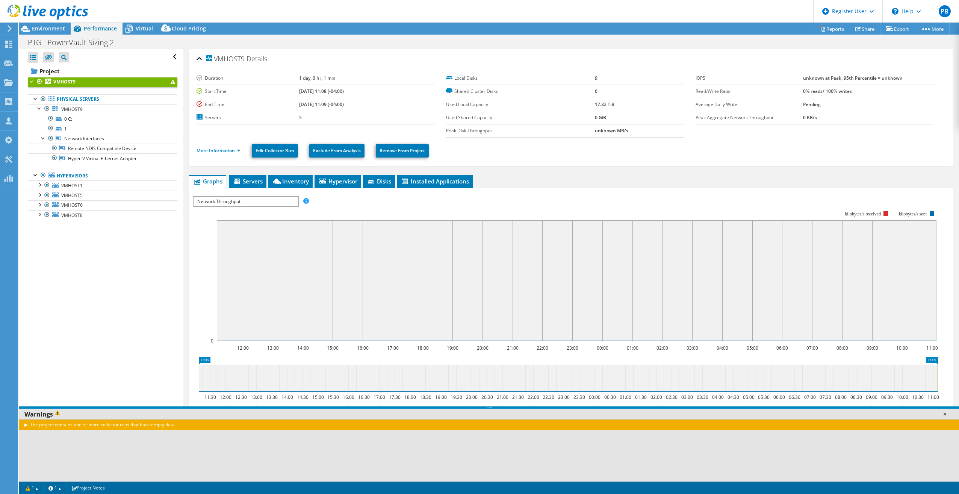
click at [945, 411] on link at bounding box center [945, 414] width 8 height 8
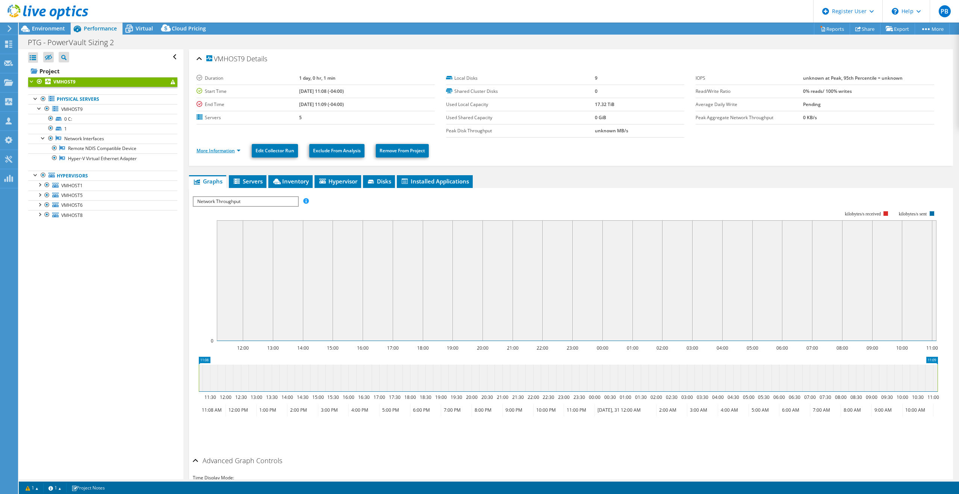
click at [210, 149] on link "More Information" at bounding box center [219, 150] width 44 height 6
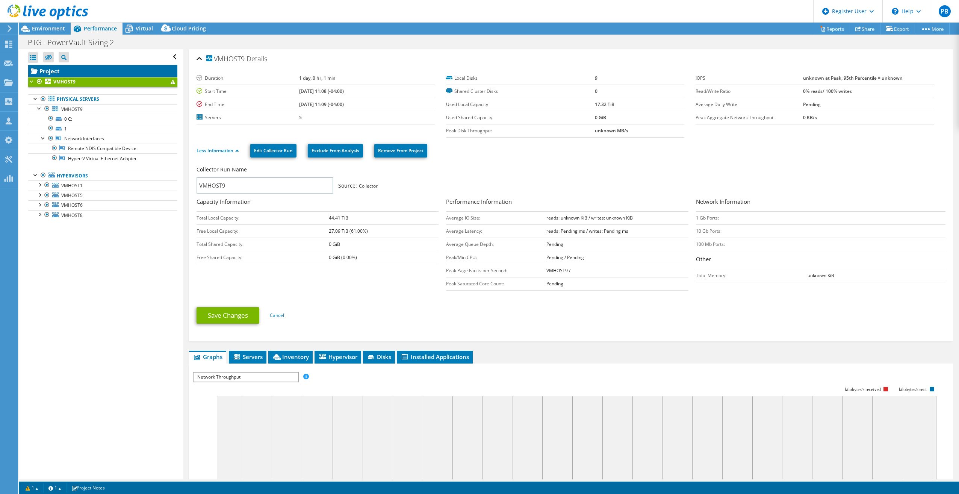
click at [57, 74] on link "Project" at bounding box center [102, 71] width 149 height 12
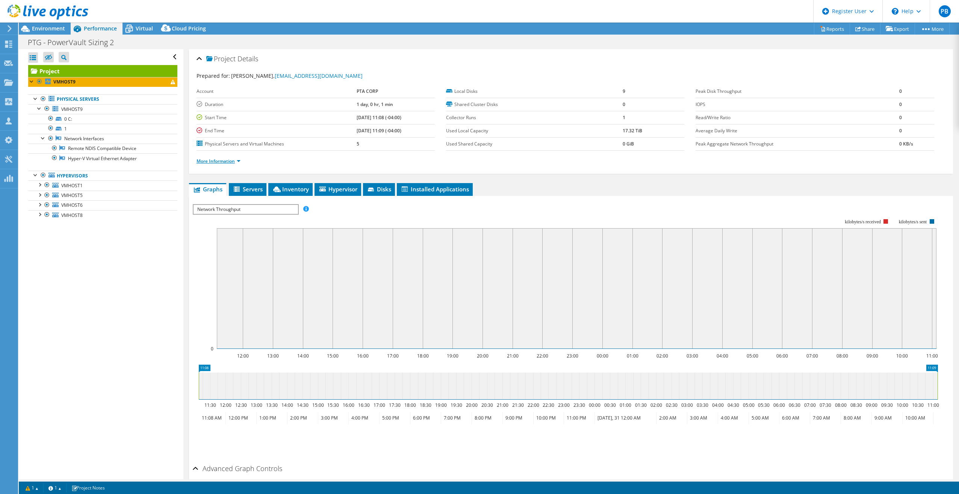
click at [231, 161] on link "More Information" at bounding box center [219, 161] width 44 height 6
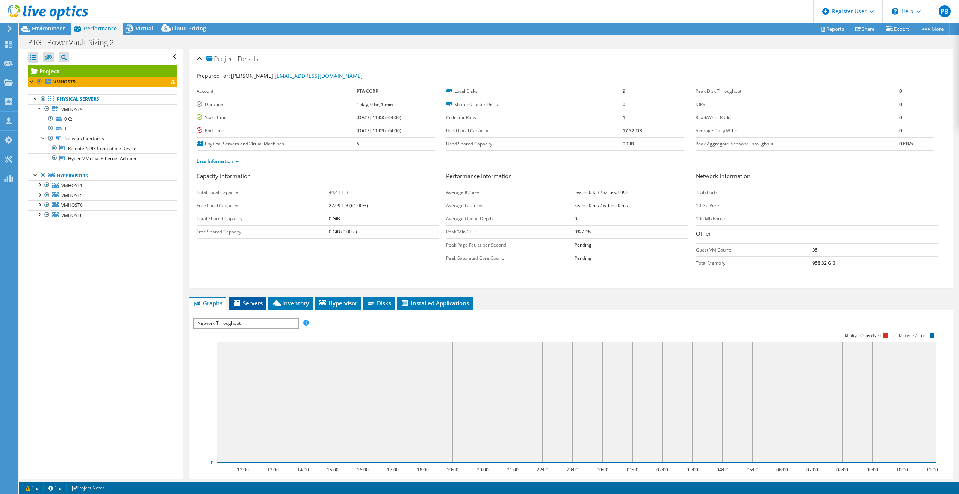
click at [256, 301] on span "Servers" at bounding box center [248, 303] width 30 height 8
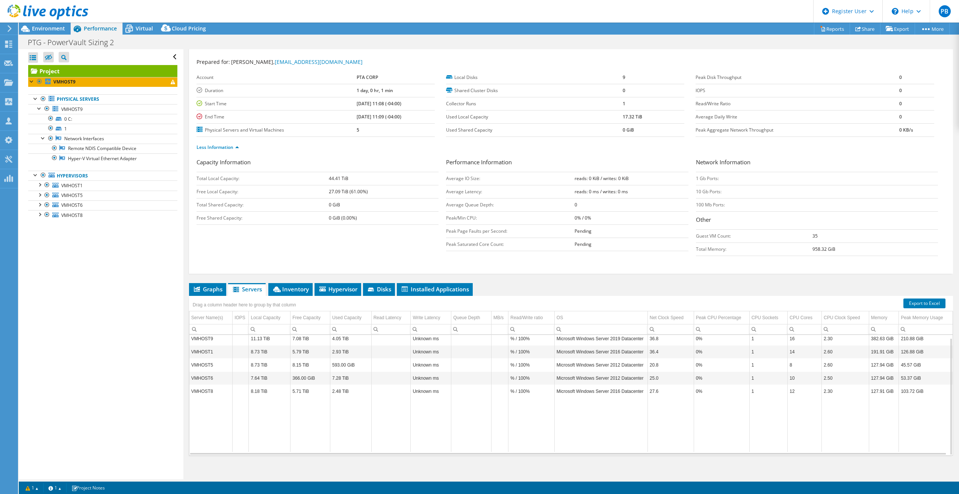
scroll to position [19, 0]
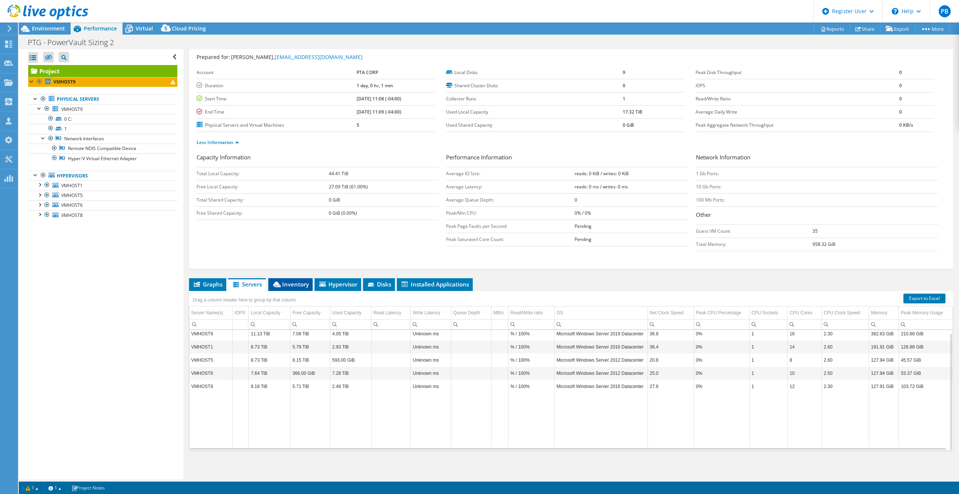
click at [286, 283] on span "Inventory" at bounding box center [290, 284] width 37 height 8
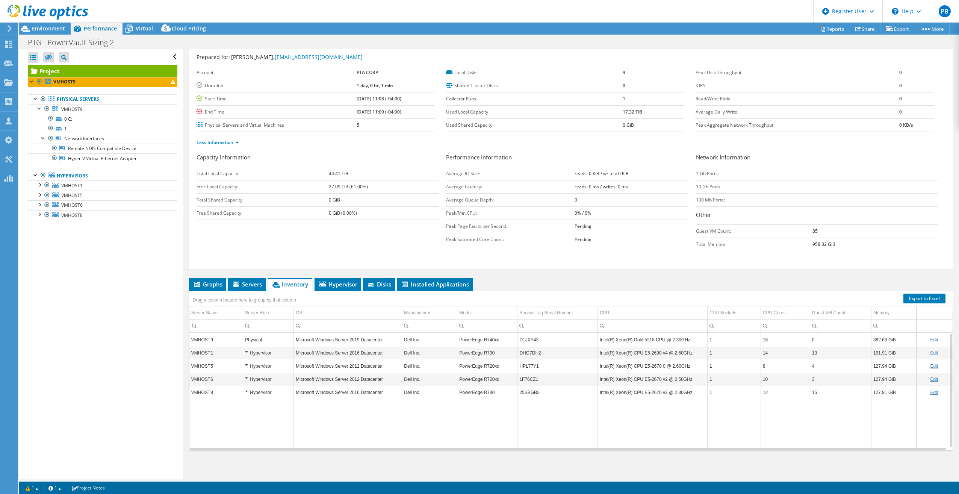
click at [533, 345] on td "D1JXY43" at bounding box center [557, 339] width 80 height 13
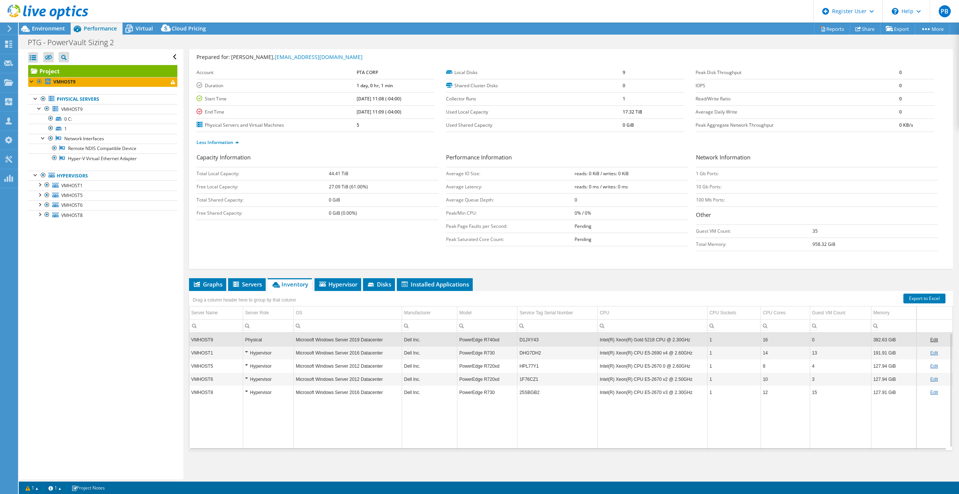
click at [528, 339] on td "D1JXY43" at bounding box center [557, 339] width 80 height 13
copy td "D1JXY43"
click at [527, 352] on td "DHG7DH2" at bounding box center [557, 352] width 80 height 13
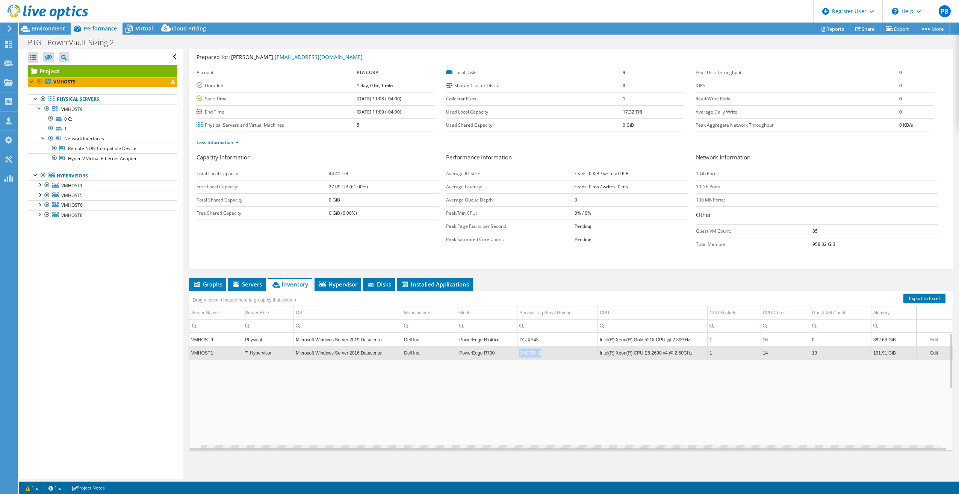
click at [527, 352] on td "DHG7DH2" at bounding box center [557, 352] width 80 height 13
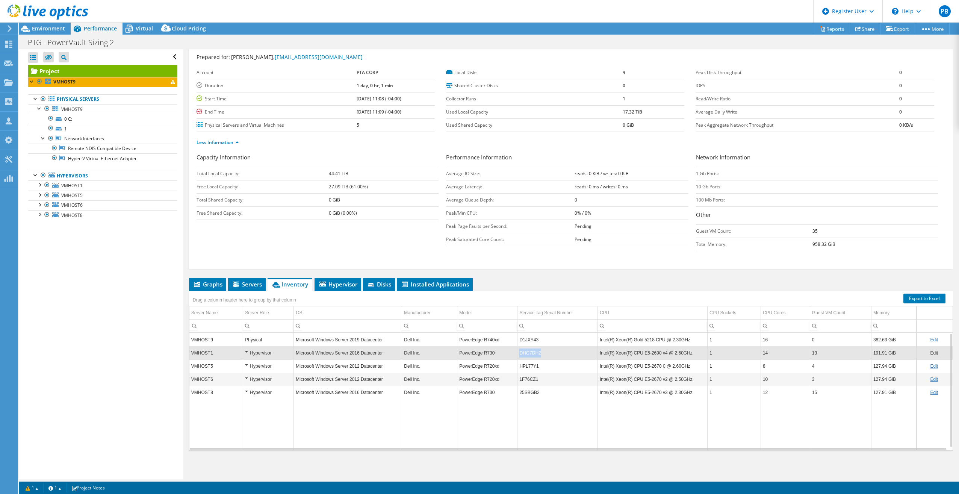
drag, startPoint x: 548, startPoint y: 352, endPoint x: 512, endPoint y: 351, distance: 35.7
click at [512, 351] on tr "VMHOST1 Hypervisor Microsoft Windows Server 2016 Datacenter Dell Inc. PowerEdge…" at bounding box center [570, 352] width 763 height 13
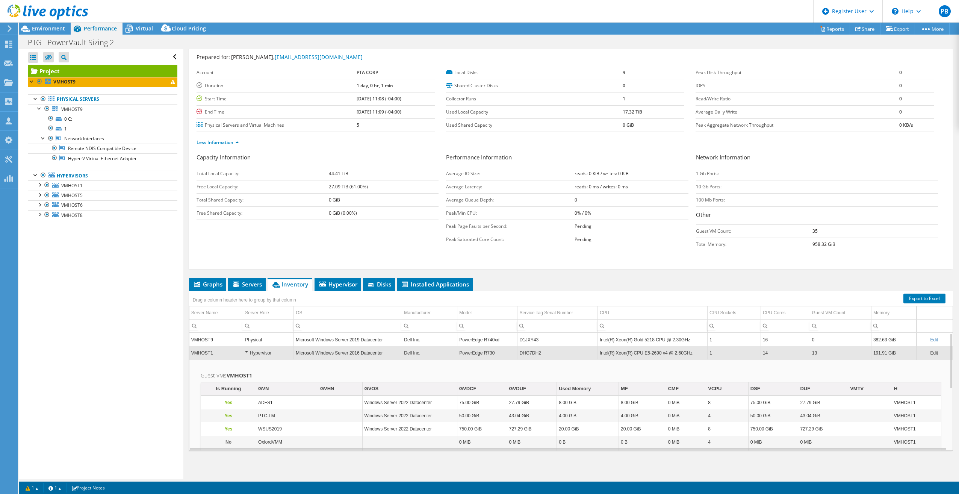
click at [535, 353] on td "DHG7DH2" at bounding box center [557, 352] width 80 height 13
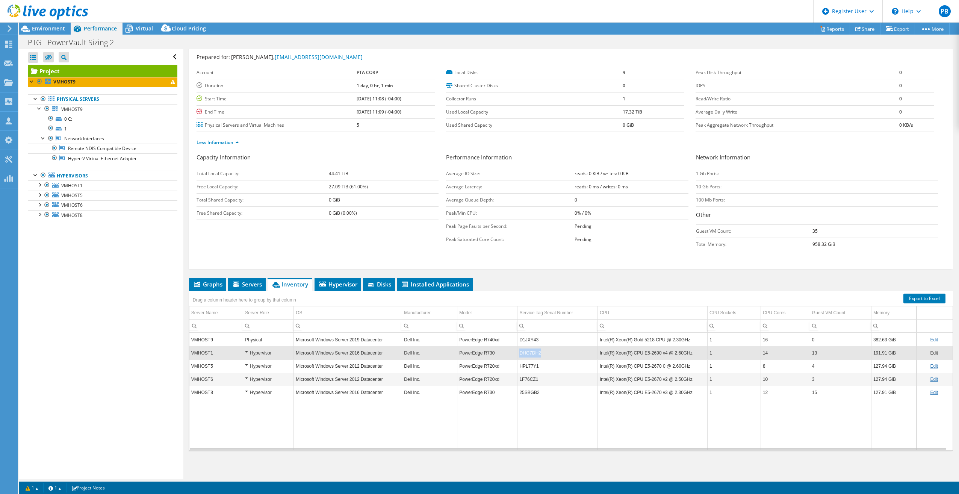
click at [535, 353] on td "DHG7DH2" at bounding box center [557, 352] width 80 height 13
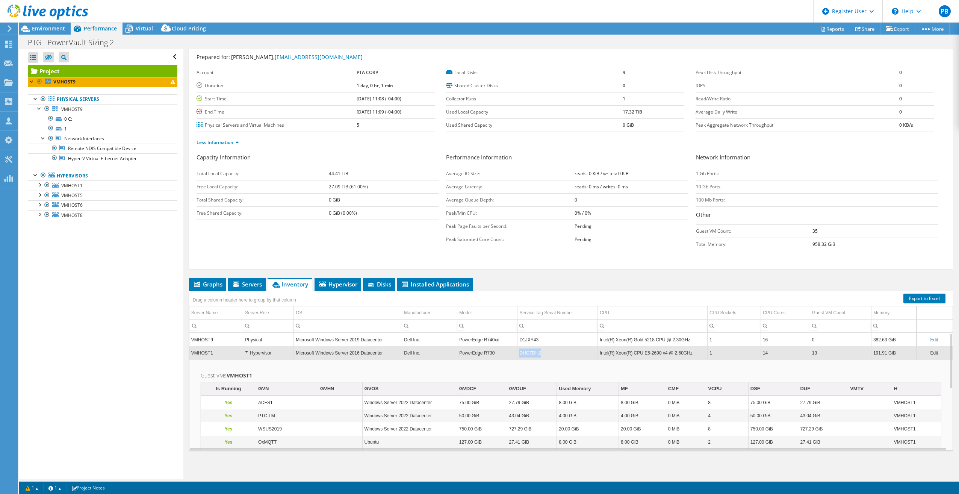
drag, startPoint x: 539, startPoint y: 352, endPoint x: 517, endPoint y: 352, distance: 21.4
click at [517, 352] on td "DHG7DH2" at bounding box center [557, 352] width 80 height 13
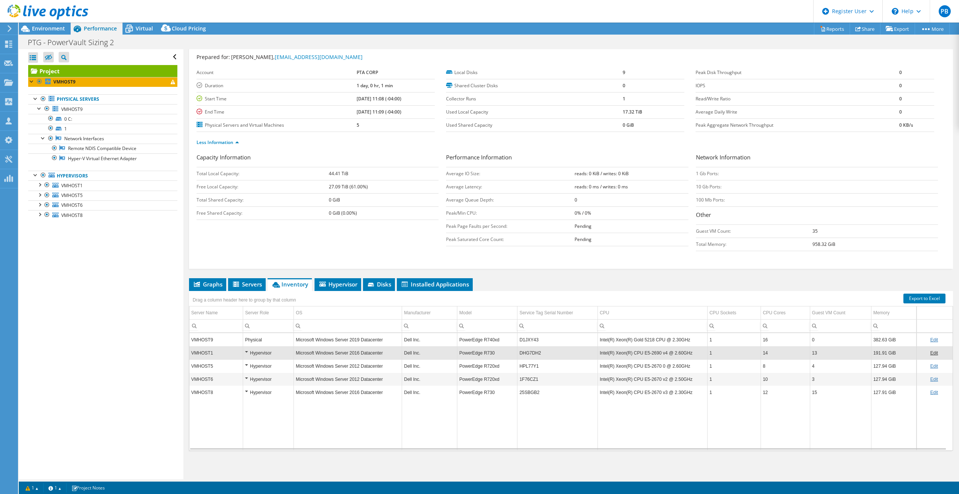
copy td "DHG7DH2"
drag, startPoint x: 518, startPoint y: 352, endPoint x: 541, endPoint y: 352, distance: 23.3
click at [541, 352] on td "DHG7DH2" at bounding box center [557, 352] width 80 height 13
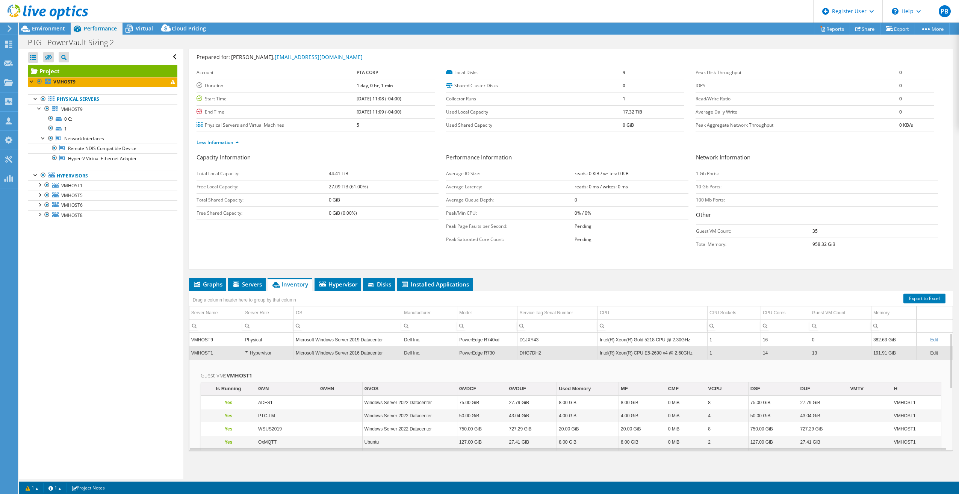
click at [568, 358] on td "DHG7DH2" at bounding box center [557, 352] width 80 height 13
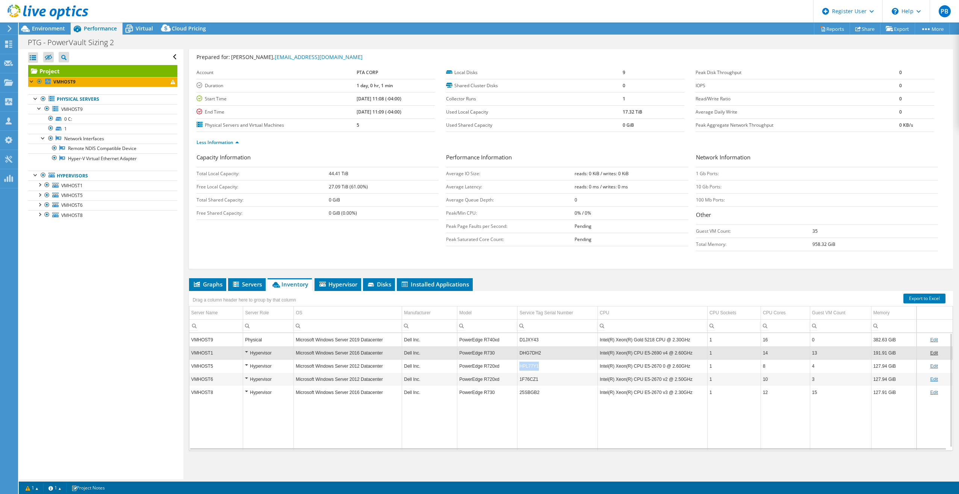
copy td "HPL77Y1"
drag, startPoint x: 552, startPoint y: 370, endPoint x: 517, endPoint y: 366, distance: 34.7
click at [517, 366] on td "HPL77Y1" at bounding box center [557, 365] width 80 height 13
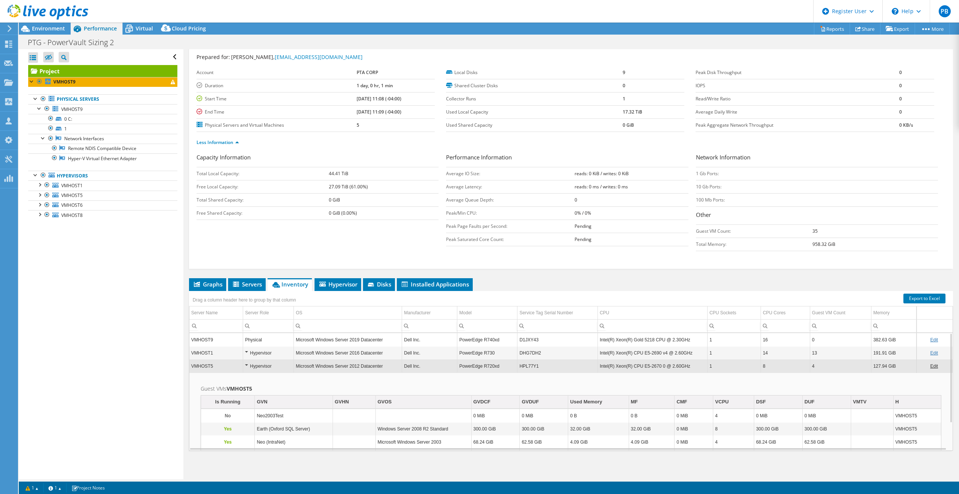
click at [131, 369] on div "Open All Close All Hide Excluded Nodes Project Tree Filter" at bounding box center [101, 264] width 164 height 430
click at [499, 386] on h2 "Guest VMs VMHOST5" at bounding box center [571, 388] width 741 height 9
click at [570, 365] on td "HPL77Y1" at bounding box center [557, 365] width 80 height 13
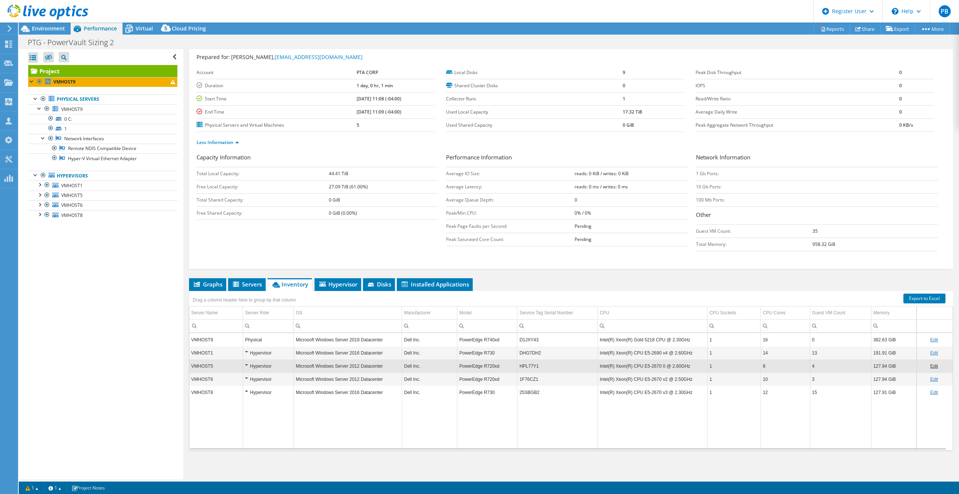
click at [263, 340] on div "Physical" at bounding box center [268, 339] width 47 height 9
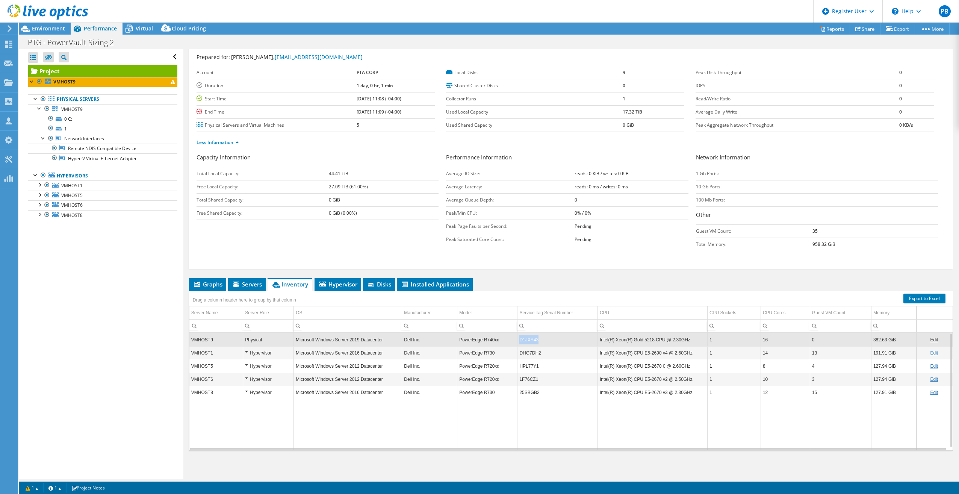
copy td "D1JXY43"
drag, startPoint x: 544, startPoint y: 339, endPoint x: 517, endPoint y: 340, distance: 27.8
click at [517, 340] on td "D1JXY43" at bounding box center [557, 339] width 80 height 13
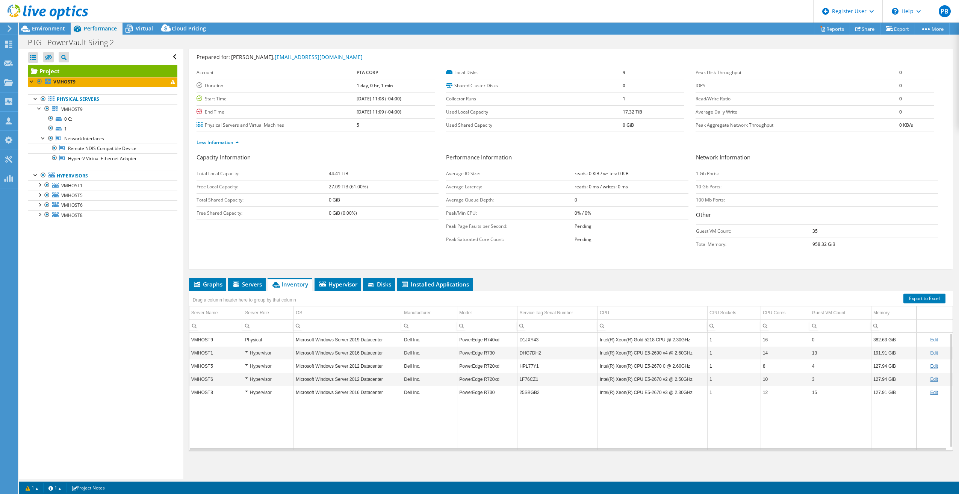
click at [539, 437] on td "Data grid" at bounding box center [557, 424] width 80 height 51
